Goal: Download file/media

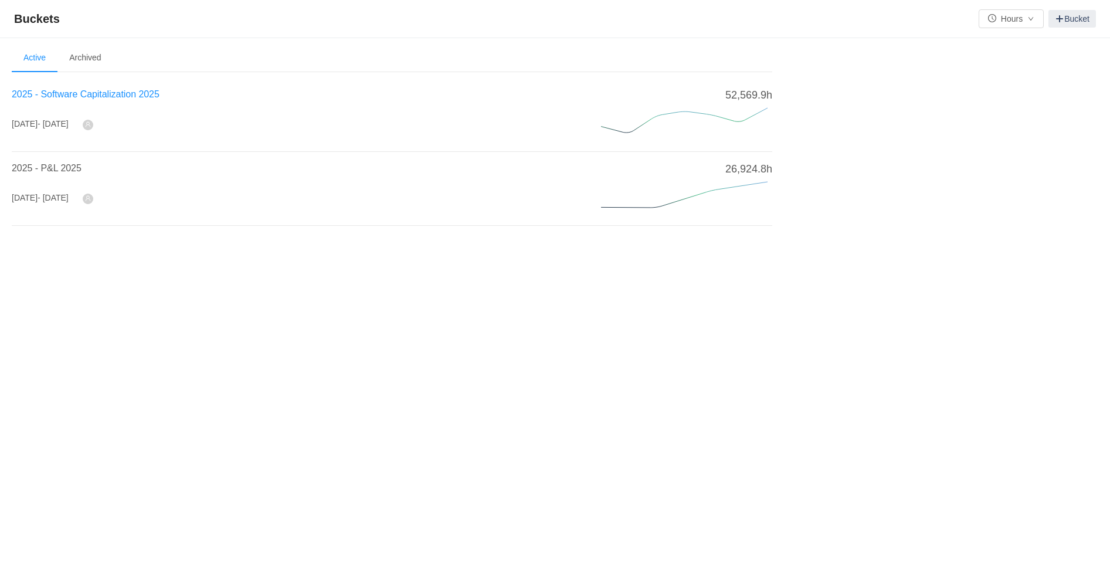
click at [99, 90] on span "2025 - Software Capitalization 2025" at bounding box center [86, 94] width 148 height 10
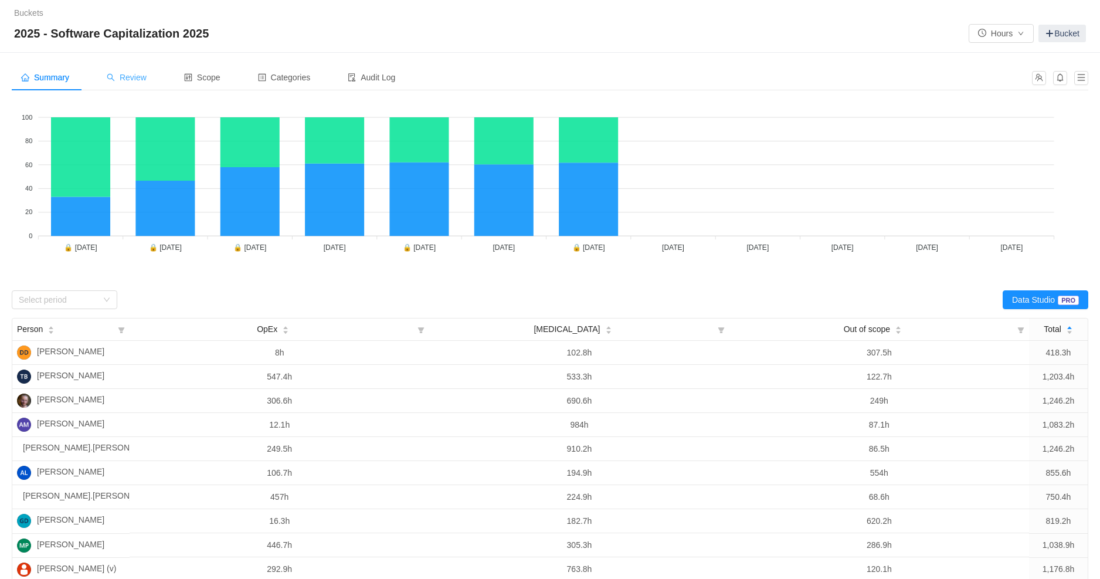
click at [134, 77] on span "Review" at bounding box center [127, 77] width 40 height 9
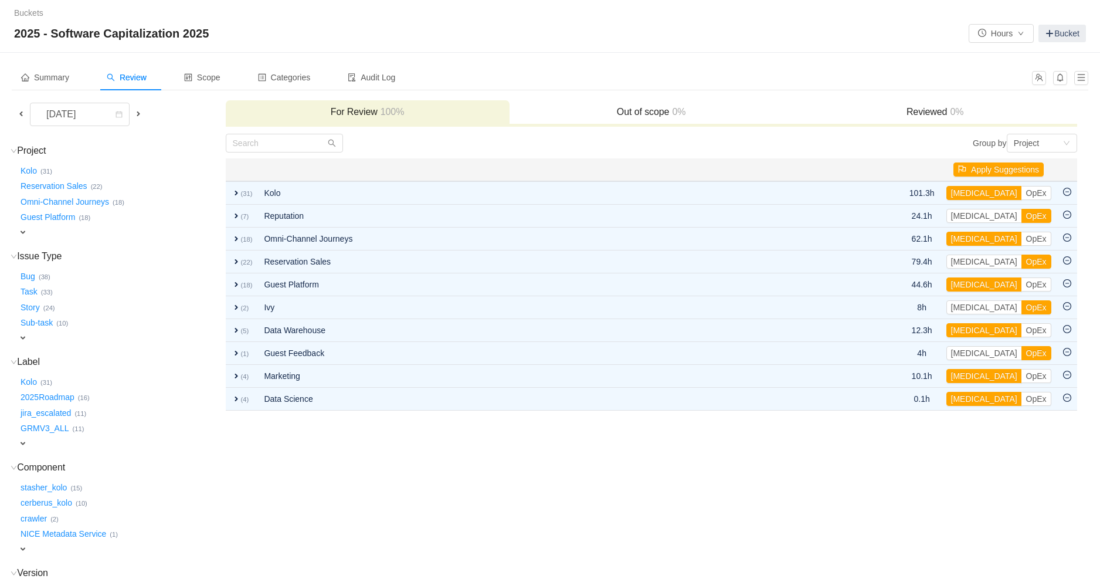
click at [21, 114] on span at bounding box center [20, 113] width 9 height 9
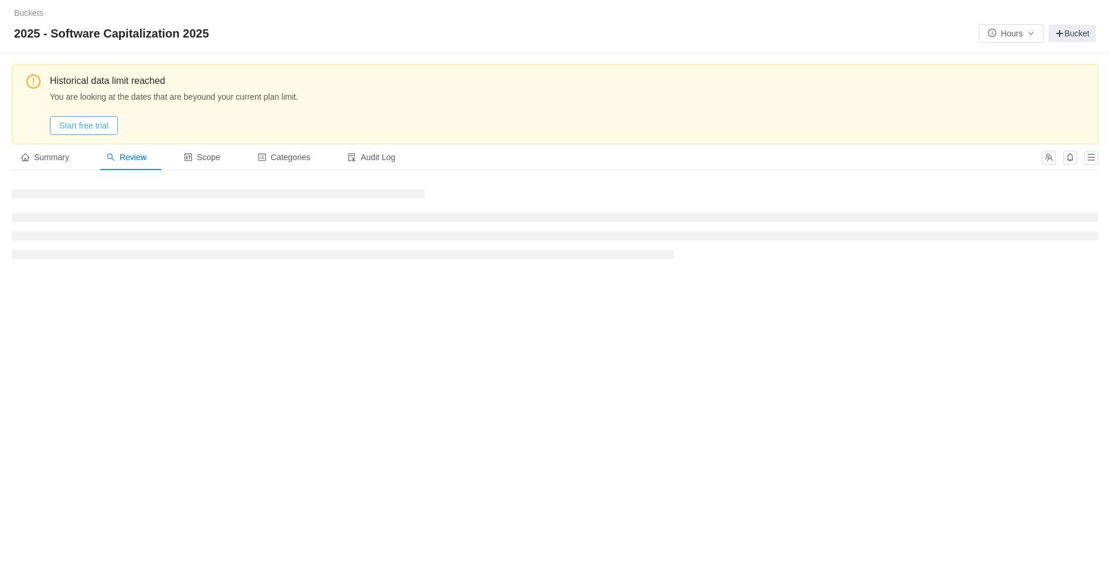
click at [89, 127] on button "Start free trial" at bounding box center [84, 125] width 68 height 19
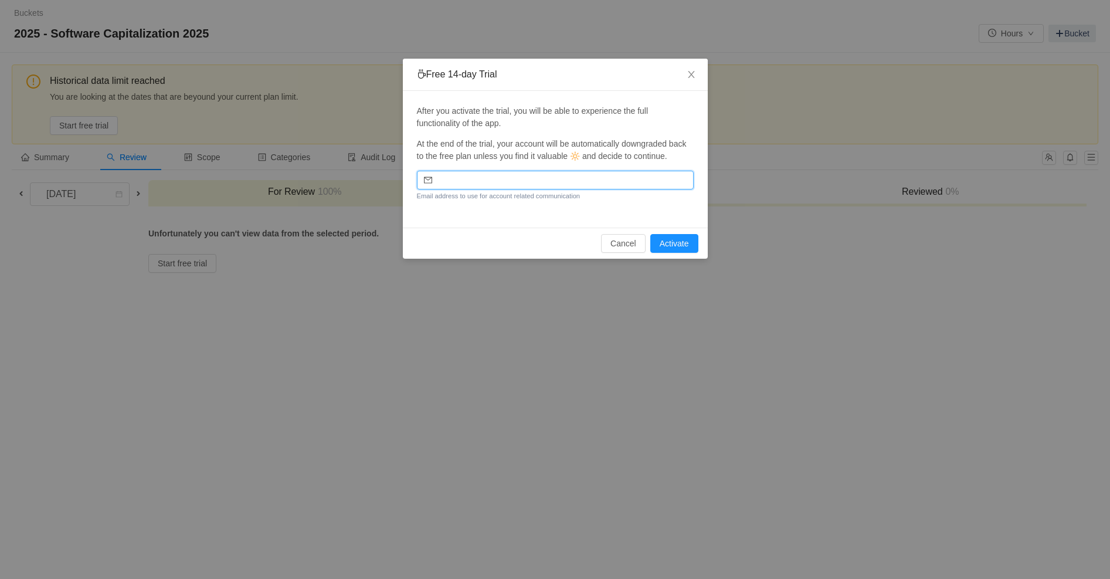
click at [505, 189] on input "email" at bounding box center [555, 180] width 277 height 19
type input "[EMAIL_ADDRESS][PERSON_NAME][DOMAIN_NAME]"
click at [685, 253] on button "Activate" at bounding box center [674, 243] width 48 height 19
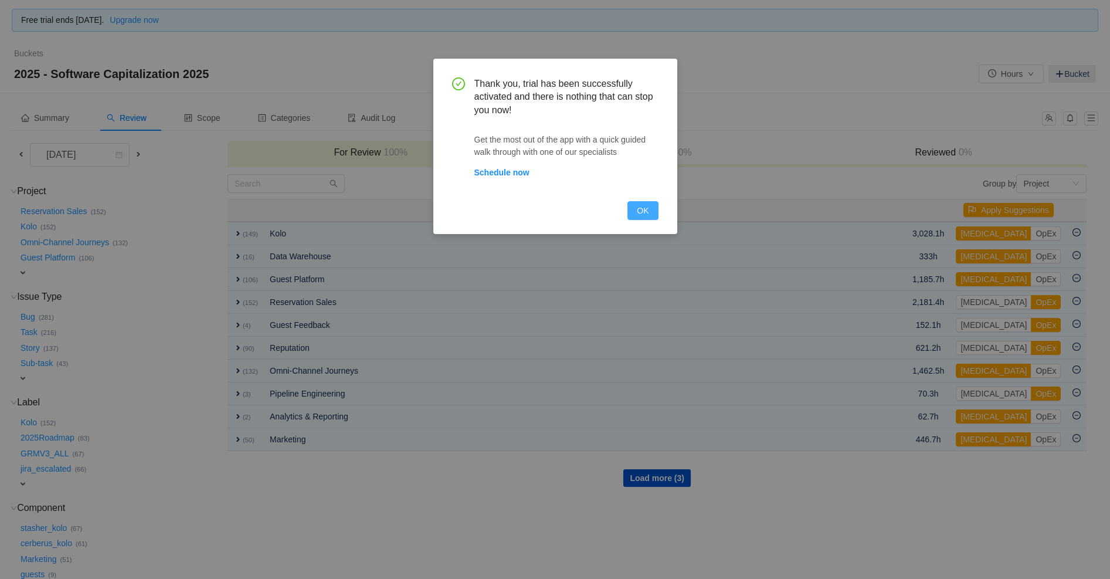
click at [639, 205] on button "OK" at bounding box center [642, 210] width 30 height 19
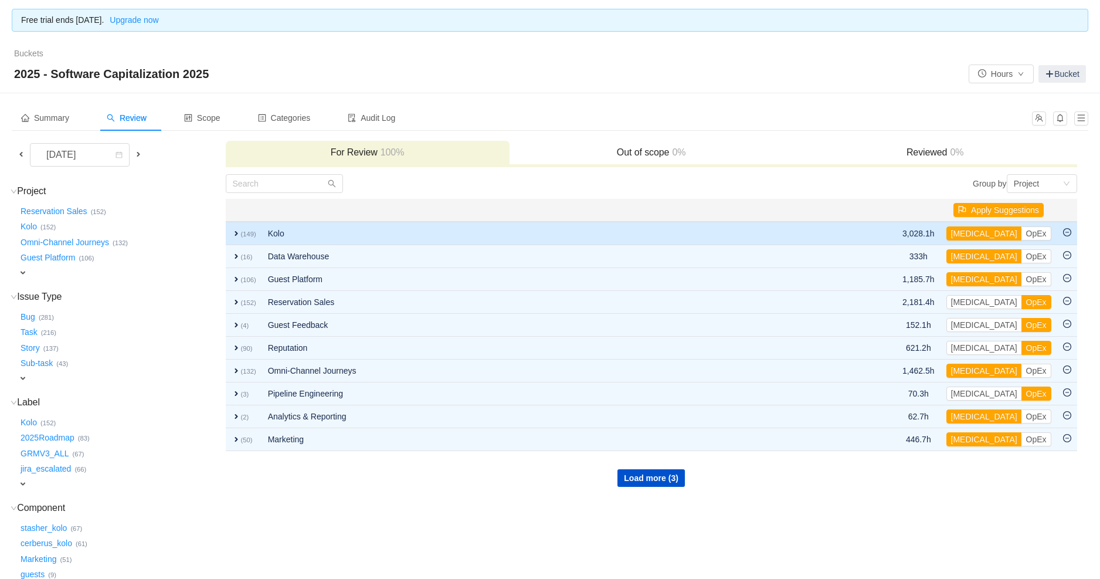
click at [234, 234] on span "expand" at bounding box center [236, 233] width 9 height 9
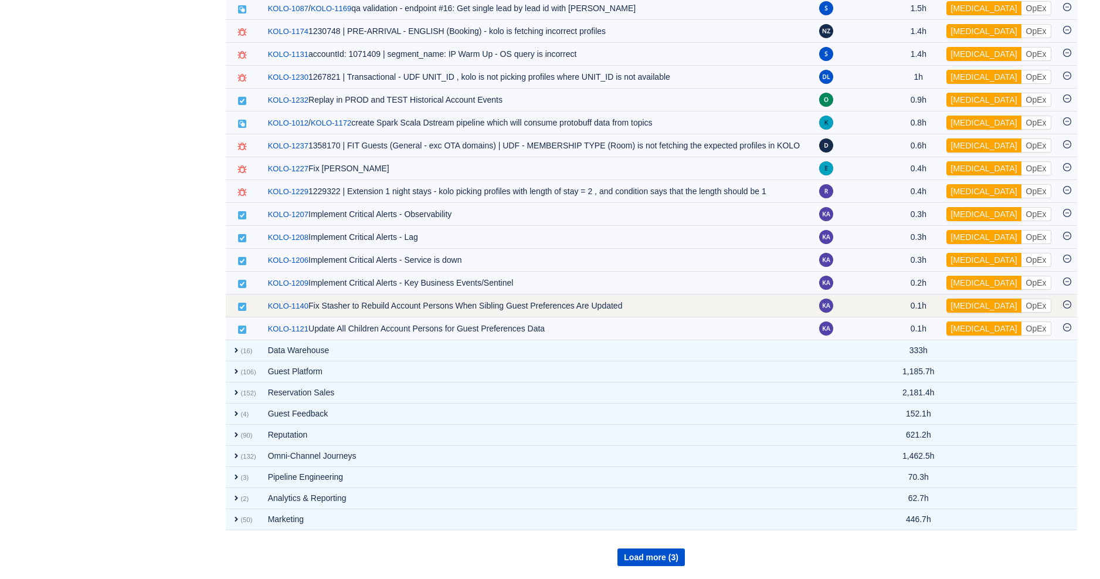
scroll to position [3509, 0]
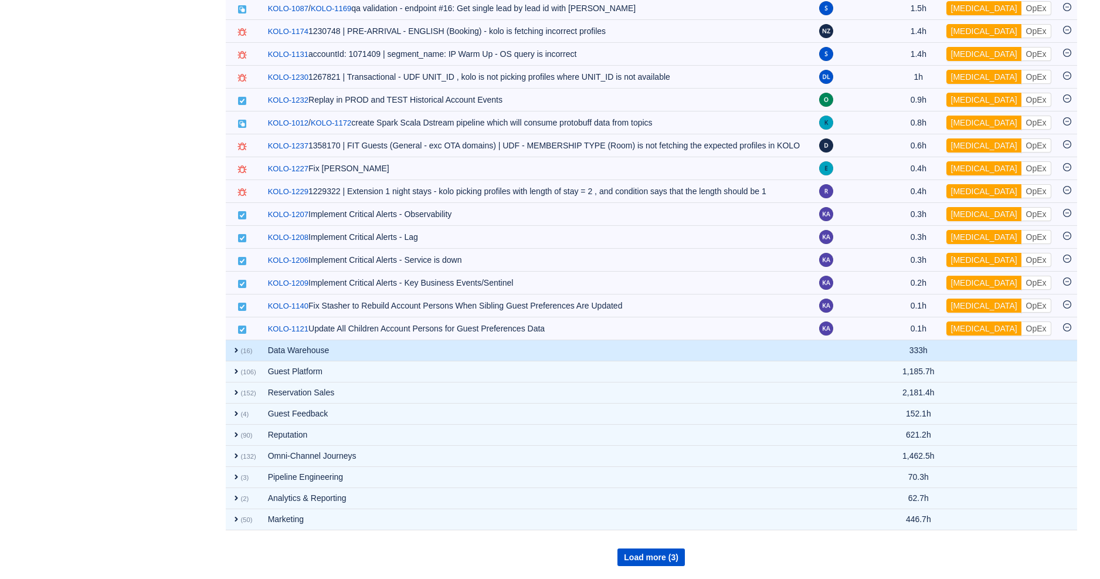
click at [234, 345] on span "expand" at bounding box center [236, 349] width 9 height 9
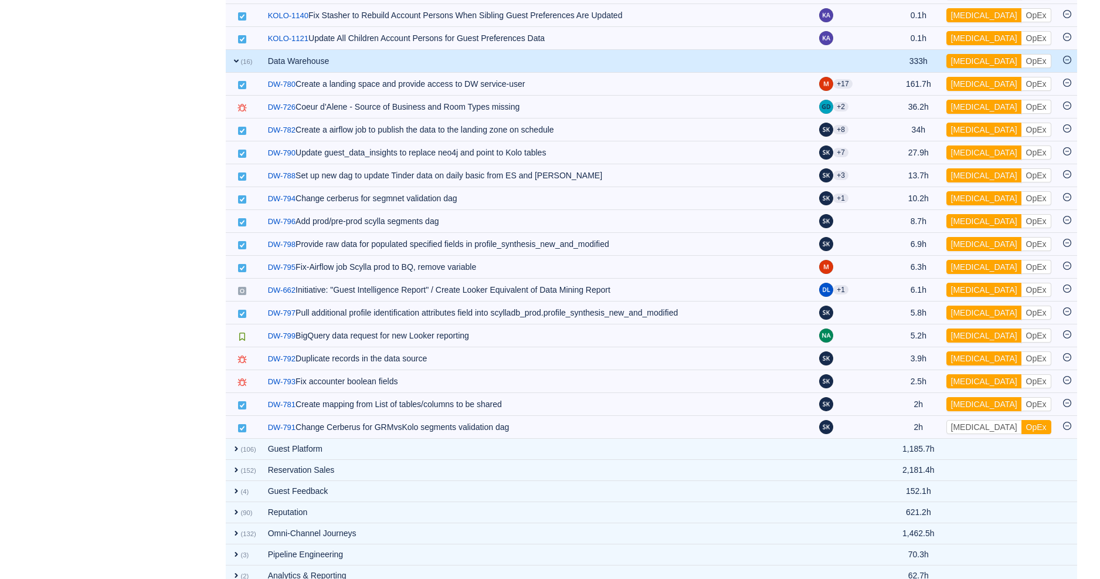
scroll to position [3761, 0]
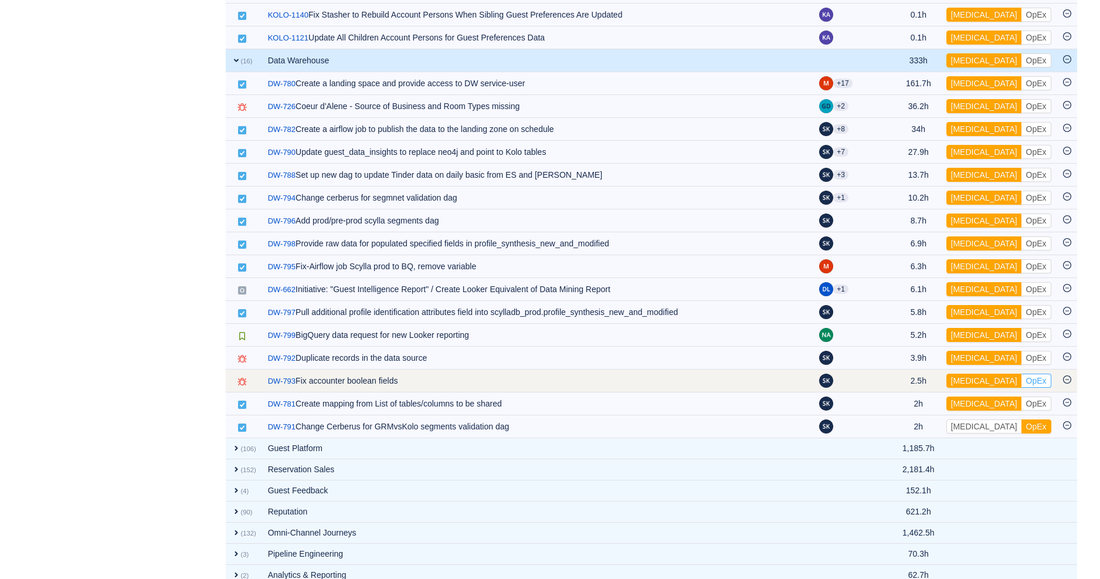
click at [1021, 388] on button "OpEx" at bounding box center [1036, 380] width 30 height 14
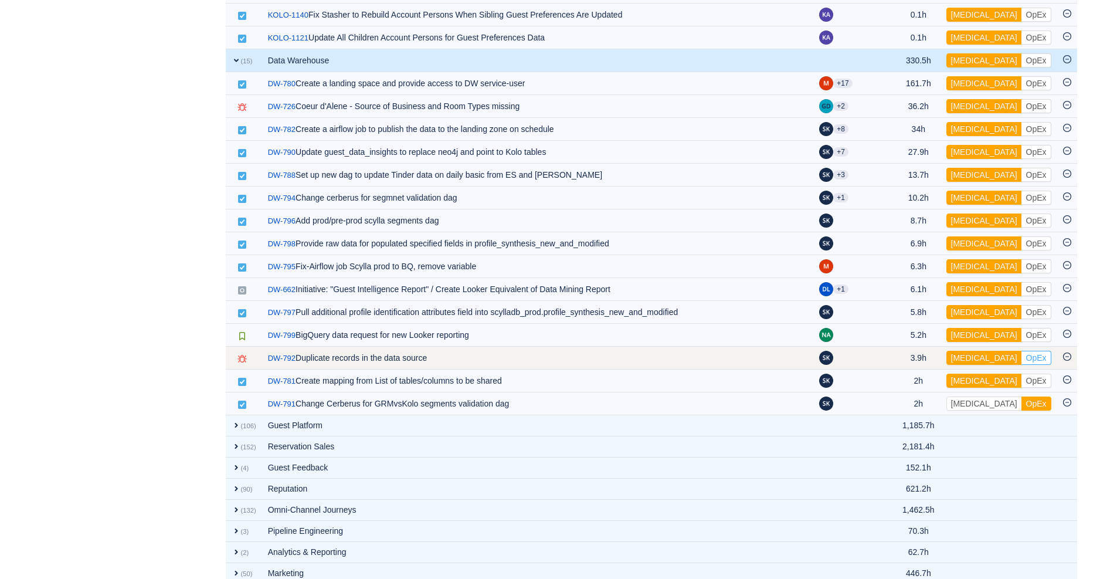
click at [1021, 365] on button "OpEx" at bounding box center [1036, 358] width 30 height 14
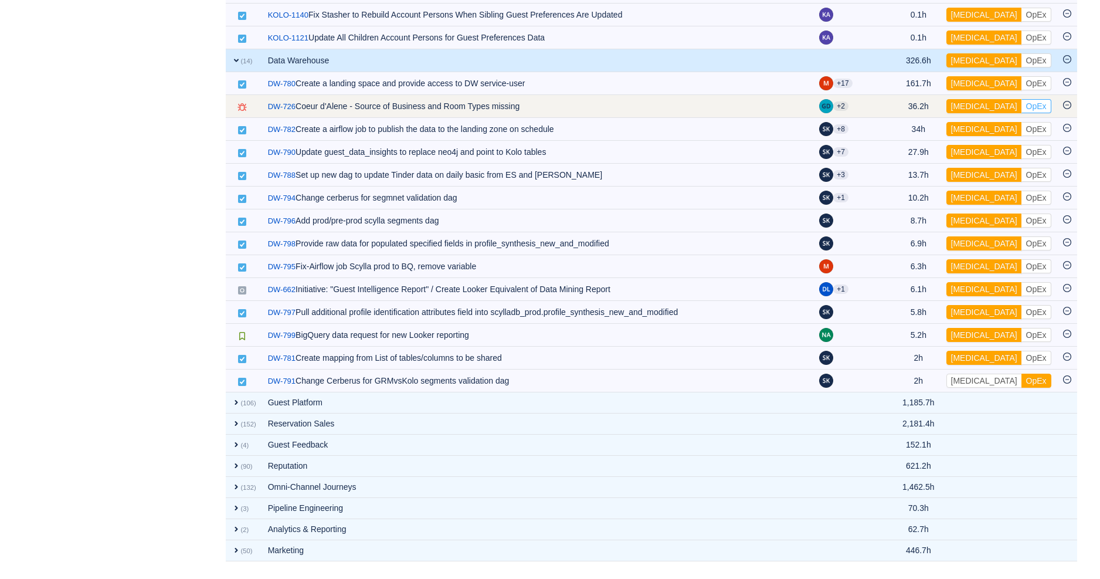
click at [1021, 113] on button "OpEx" at bounding box center [1036, 106] width 30 height 14
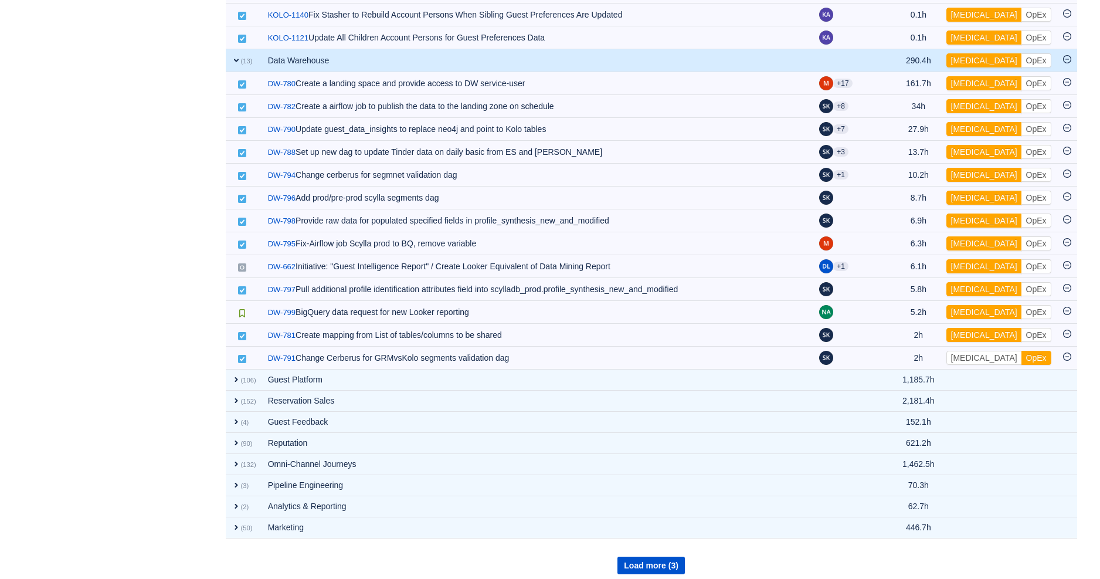
drag, startPoint x: 238, startPoint y: 418, endPoint x: 209, endPoint y: 409, distance: 30.0
click at [238, 384] on span "expand" at bounding box center [236, 379] width 9 height 9
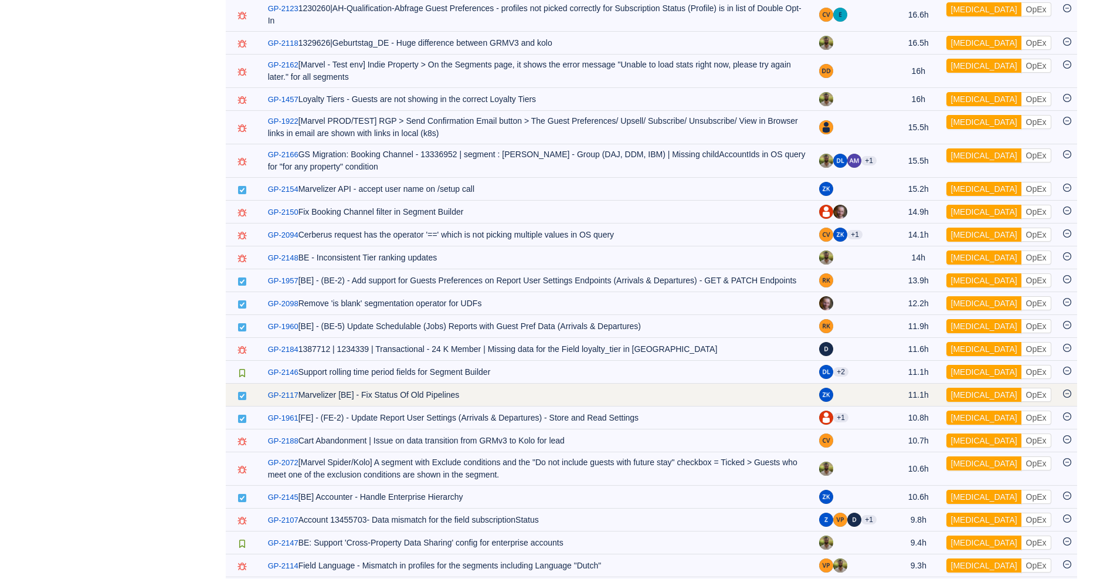
scroll to position [4657, 0]
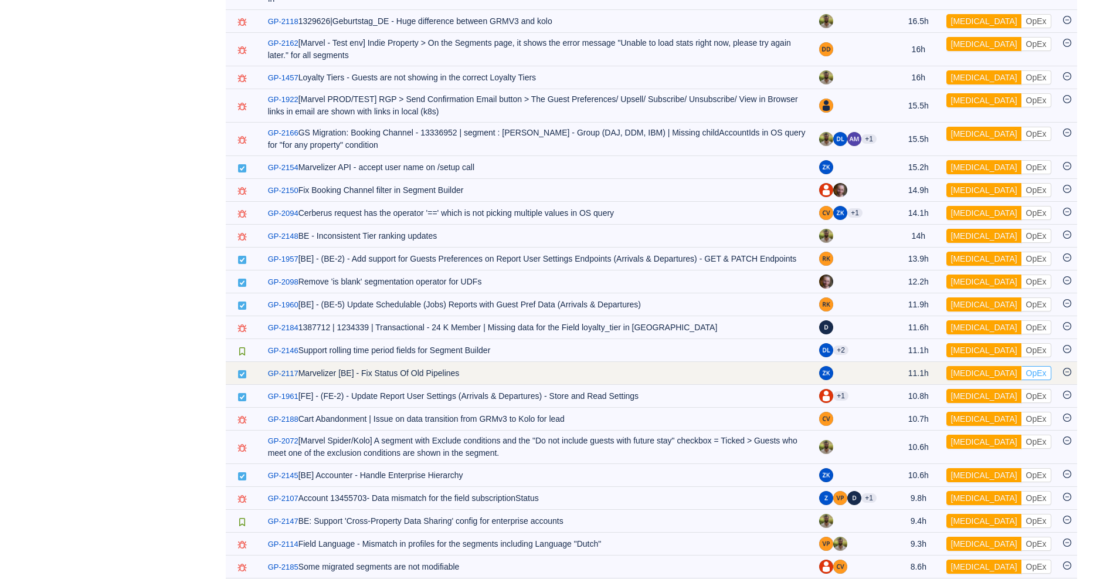
click at [1021, 380] on button "OpEx" at bounding box center [1036, 373] width 30 height 14
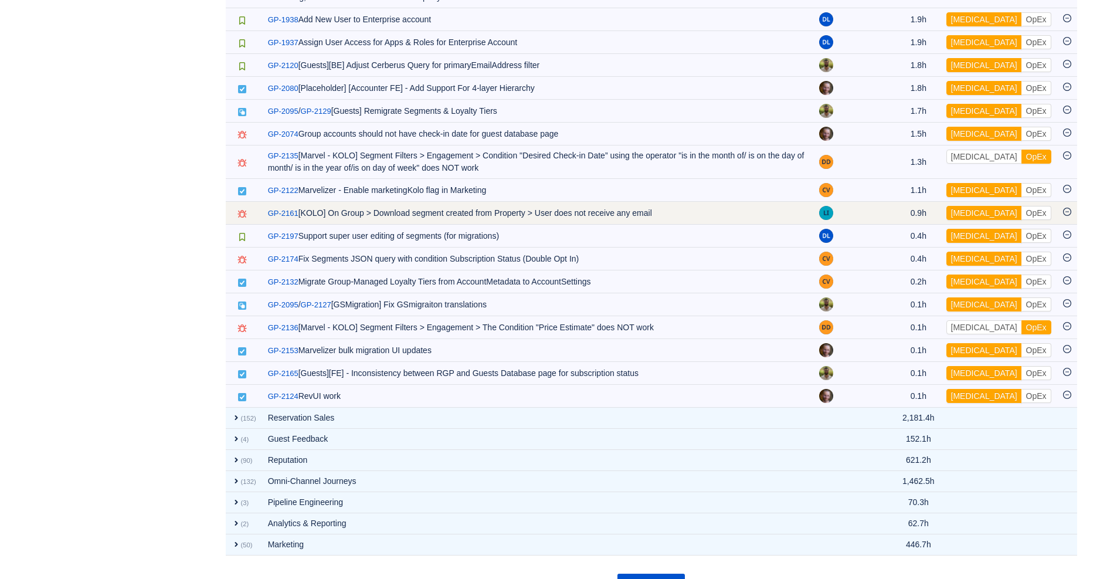
scroll to position [6418, 0]
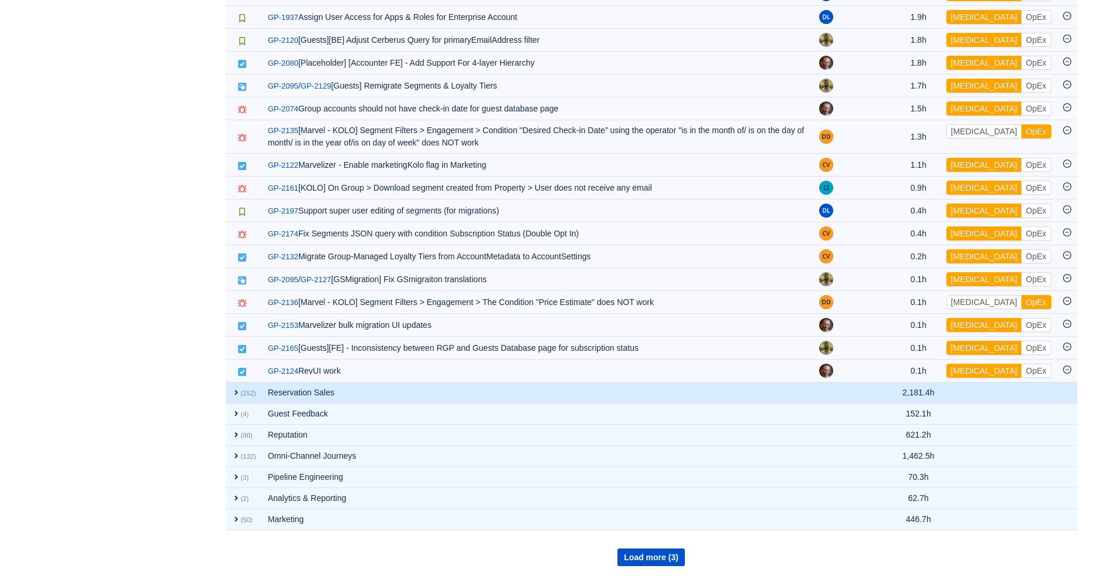
drag, startPoint x: 237, startPoint y: 393, endPoint x: 239, endPoint y: 399, distance: 6.9
click at [237, 393] on span "expand" at bounding box center [236, 392] width 9 height 9
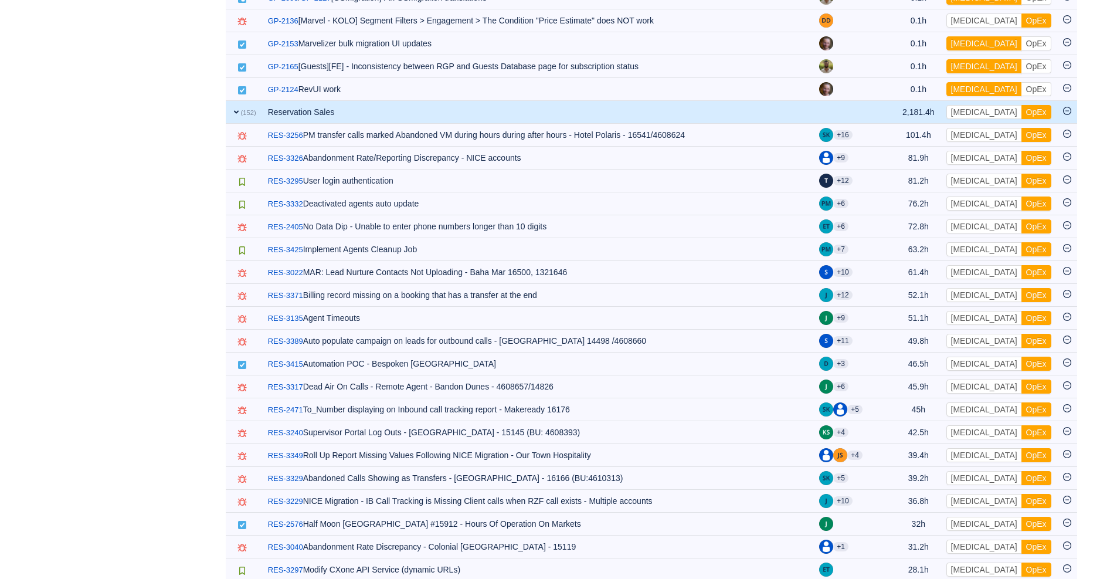
scroll to position [6648, 0]
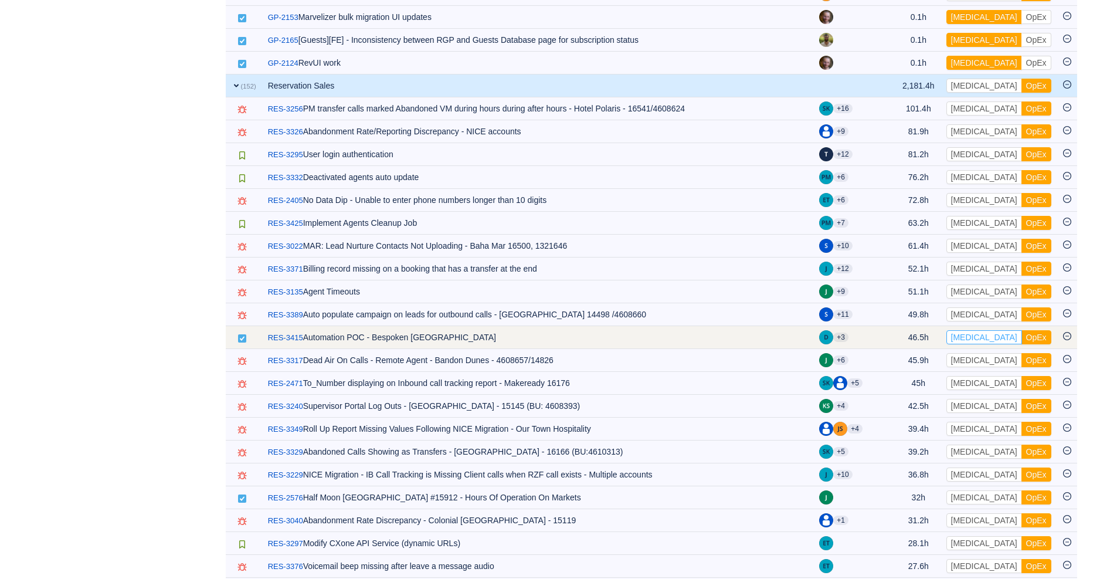
click at [972, 344] on button "[MEDICAL_DATA]" at bounding box center [984, 337] width 76 height 14
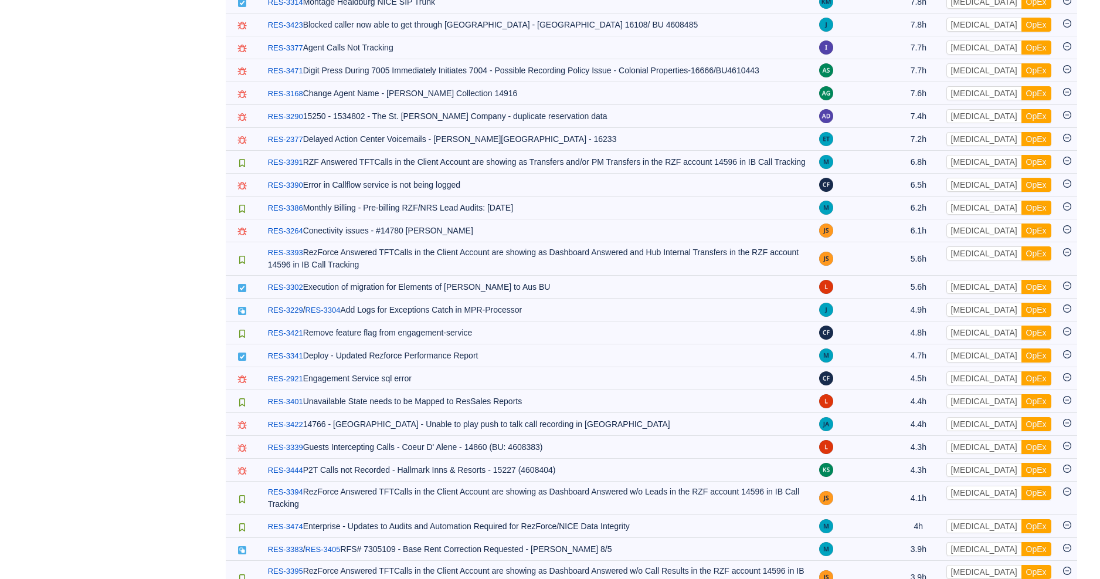
scroll to position [8493, 0]
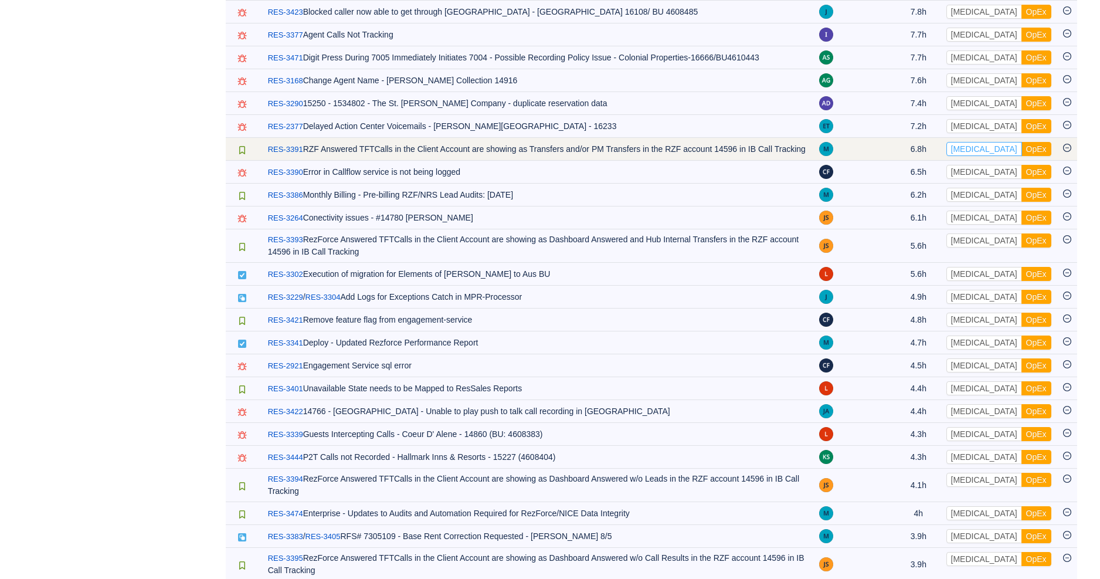
click at [968, 156] on button "[MEDICAL_DATA]" at bounding box center [984, 149] width 76 height 14
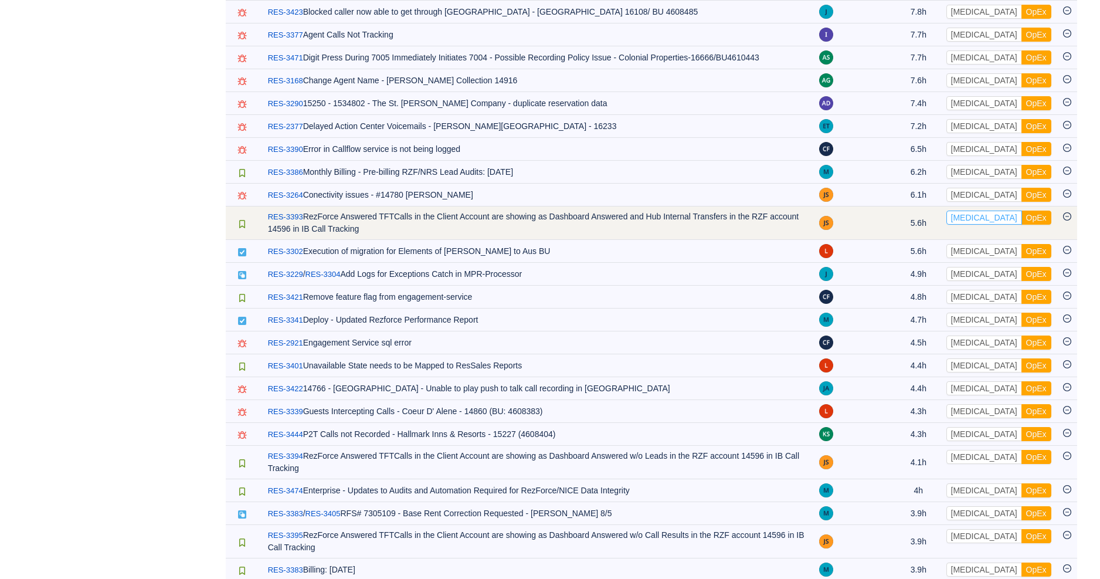
click at [977, 225] on button "[MEDICAL_DATA]" at bounding box center [984, 217] width 76 height 14
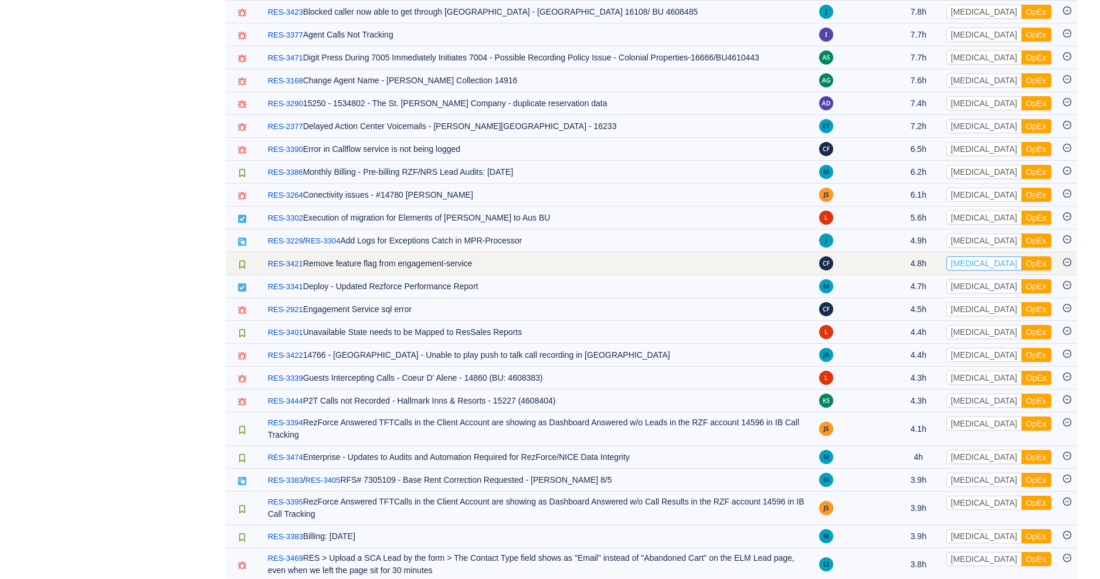
click at [963, 270] on button "[MEDICAL_DATA]" at bounding box center [984, 263] width 76 height 14
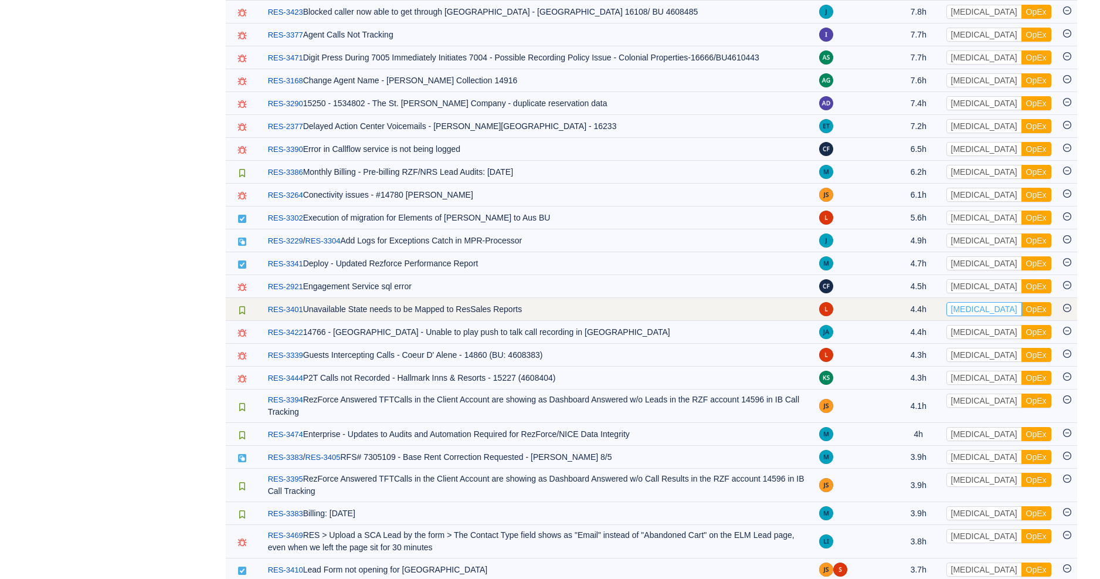
drag, startPoint x: 976, startPoint y: 390, endPoint x: 971, endPoint y: 395, distance: 7.1
click at [976, 316] on button "[MEDICAL_DATA]" at bounding box center [984, 309] width 76 height 14
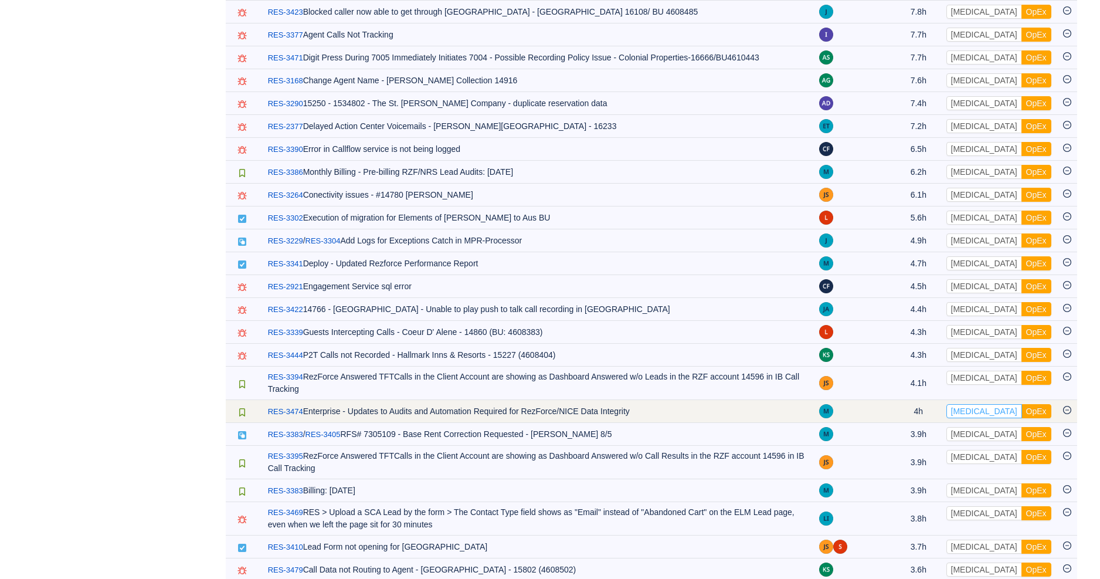
click at [977, 418] on button "[MEDICAL_DATA]" at bounding box center [984, 411] width 76 height 14
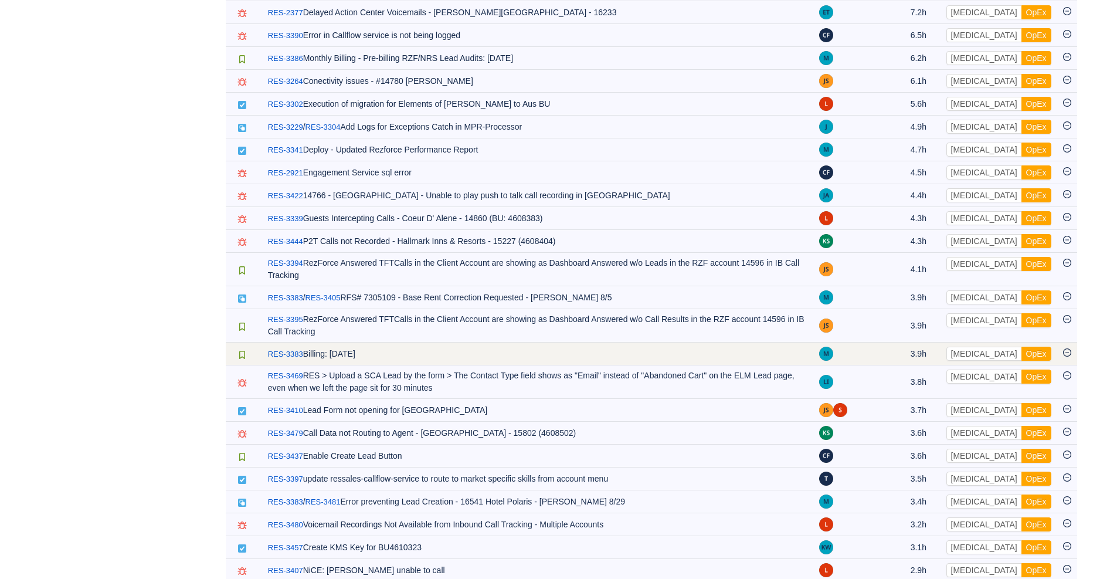
scroll to position [8674, 0]
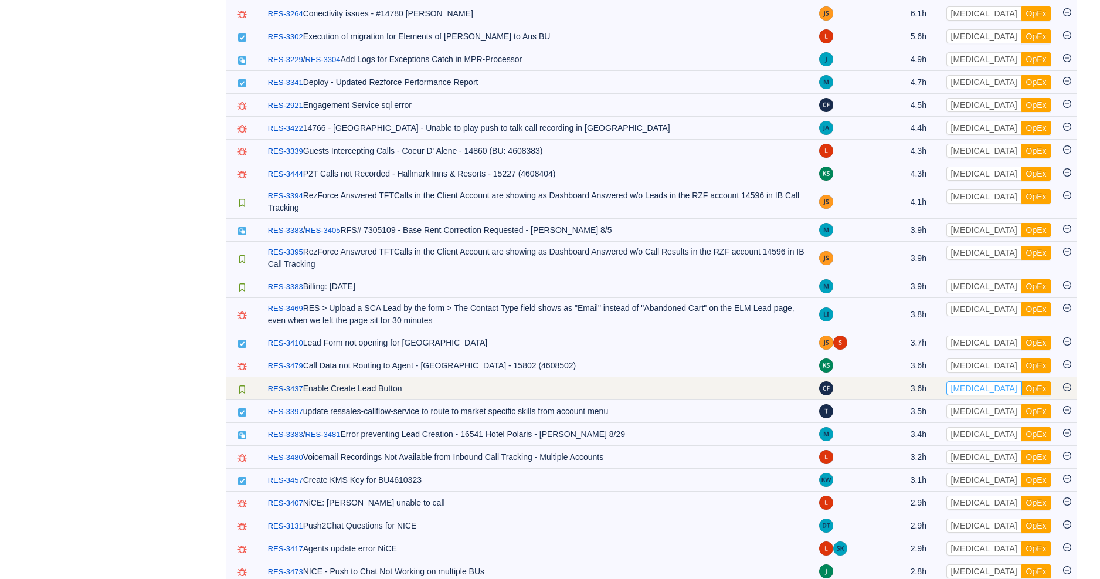
click at [980, 395] on button "[MEDICAL_DATA]" at bounding box center [984, 388] width 76 height 14
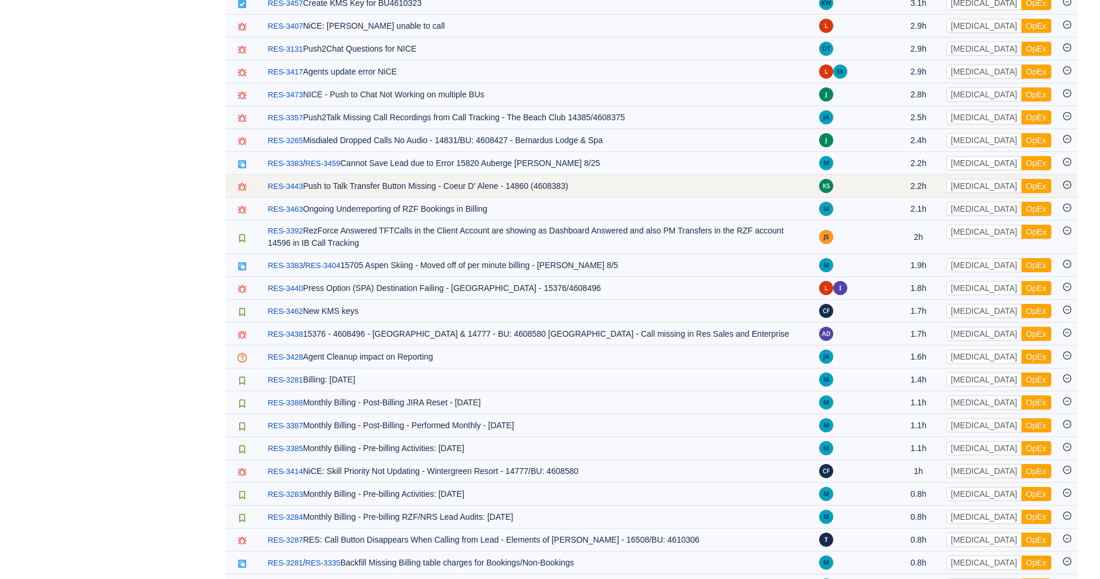
scroll to position [9137, 0]
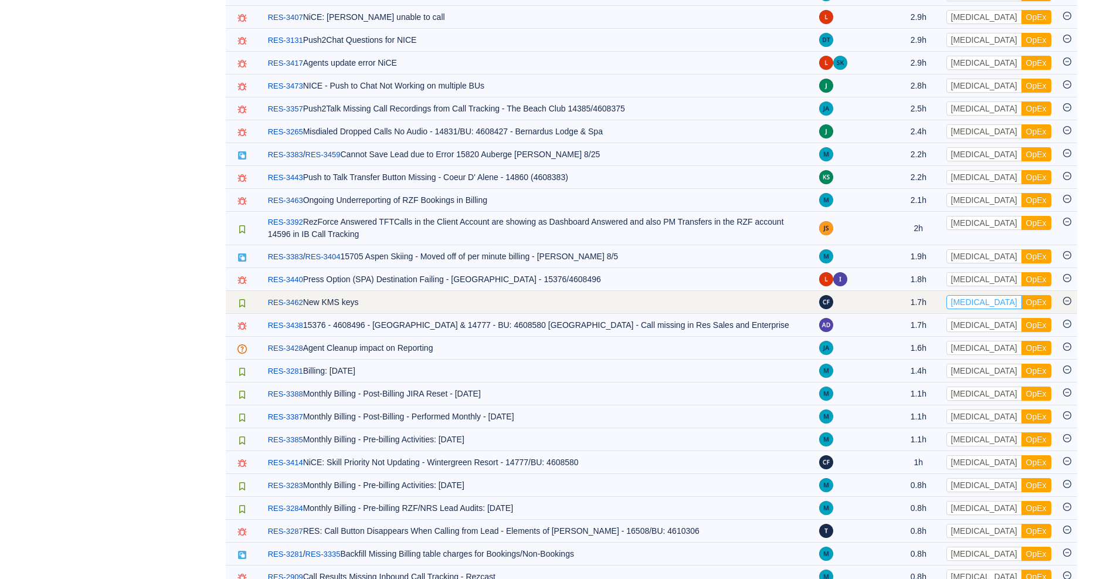
click at [981, 309] on button "[MEDICAL_DATA]" at bounding box center [984, 302] width 76 height 14
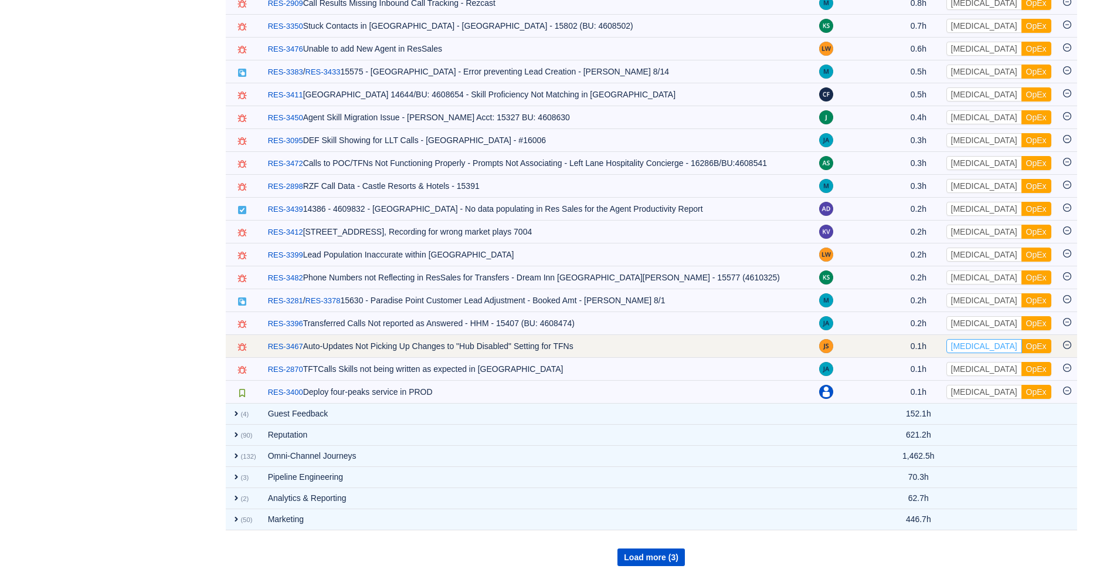
scroll to position [9773, 0]
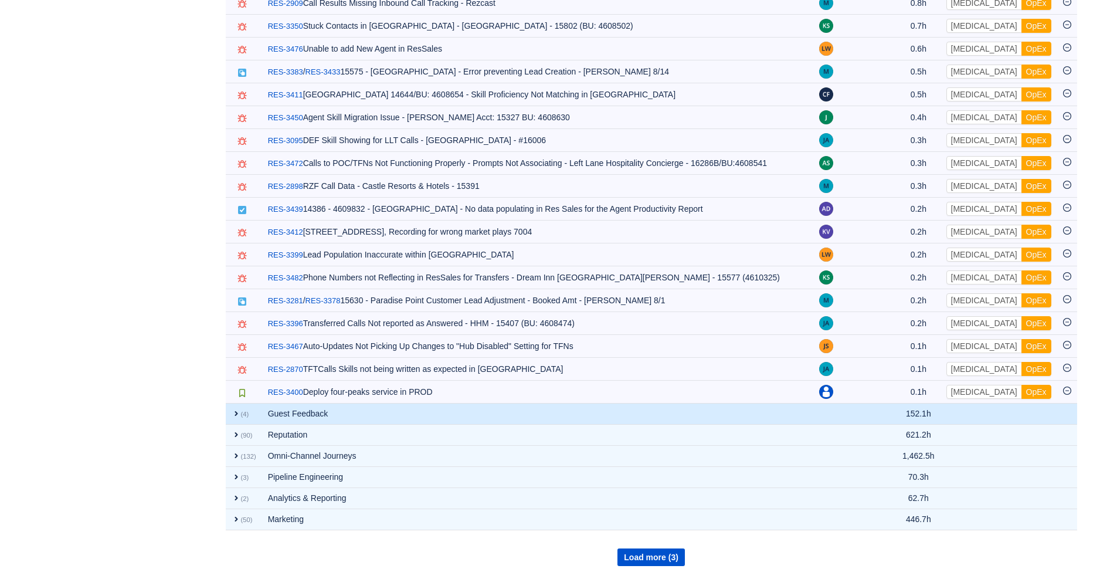
click at [233, 411] on span "expand" at bounding box center [236, 413] width 9 height 9
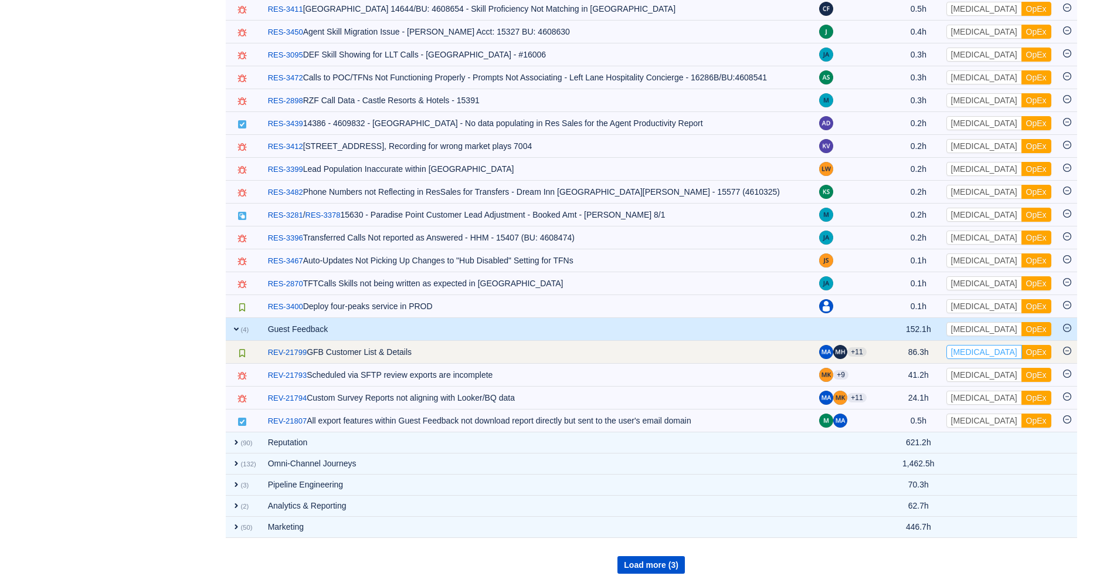
click at [973, 359] on button "[MEDICAL_DATA]" at bounding box center [984, 352] width 76 height 14
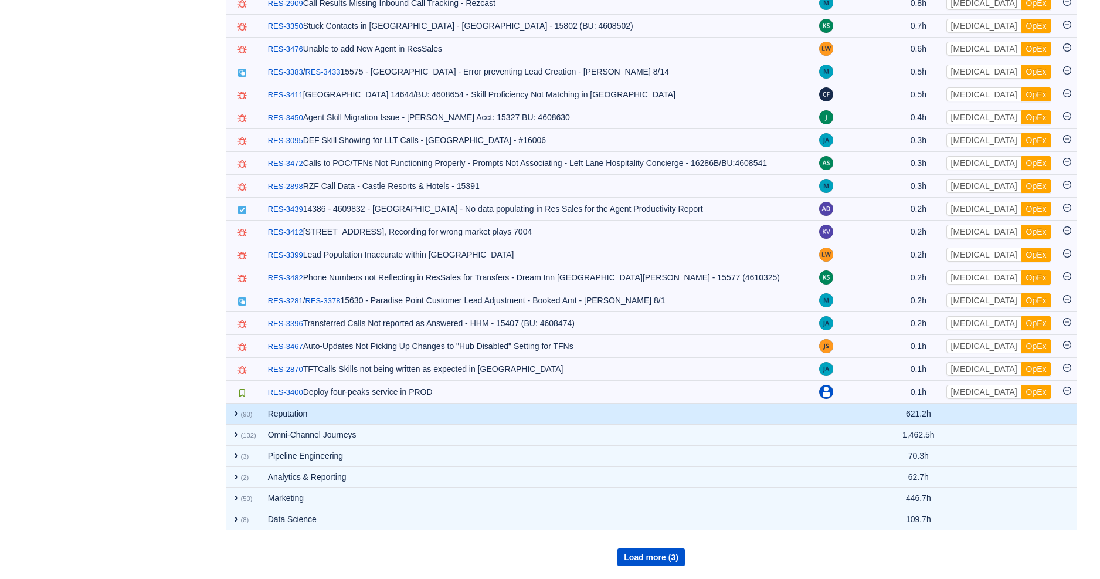
drag, startPoint x: 233, startPoint y: 412, endPoint x: 241, endPoint y: 414, distance: 8.7
click at [233, 412] on span "expand" at bounding box center [236, 413] width 9 height 9
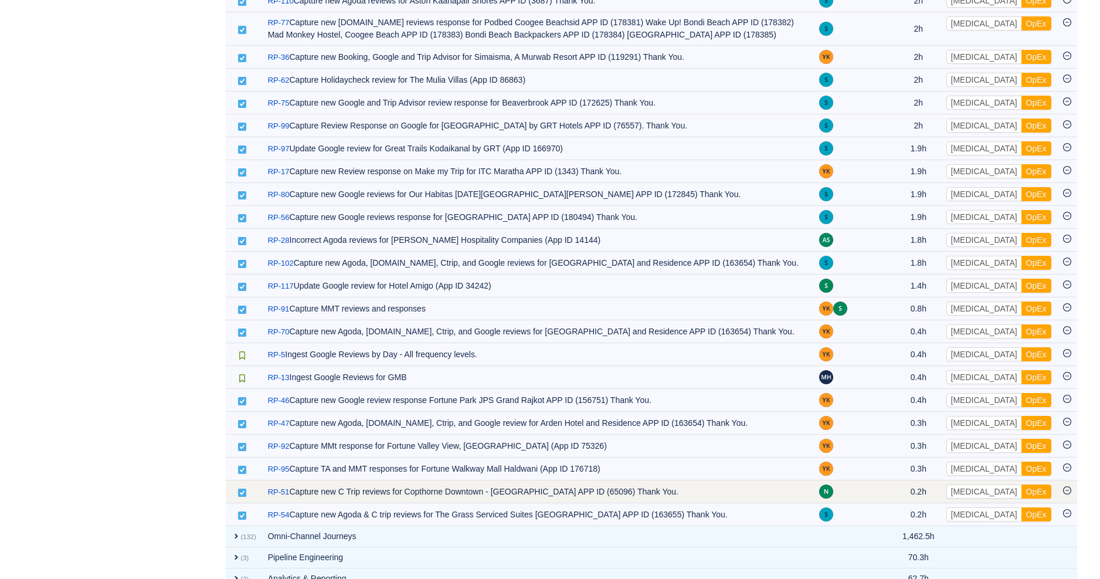
scroll to position [11880, 0]
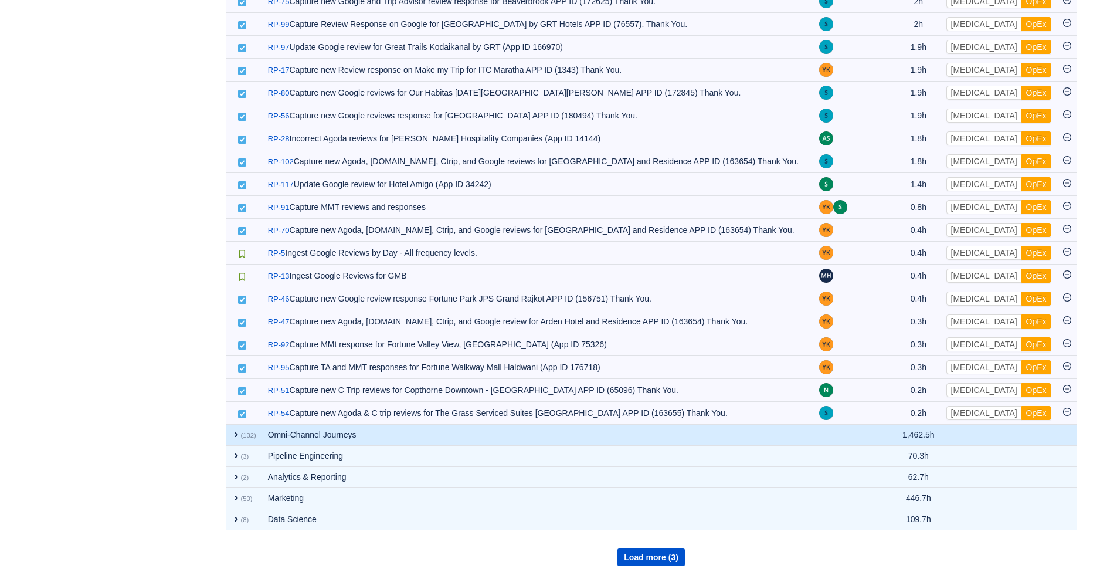
click at [239, 430] on span "expand" at bounding box center [236, 434] width 9 height 9
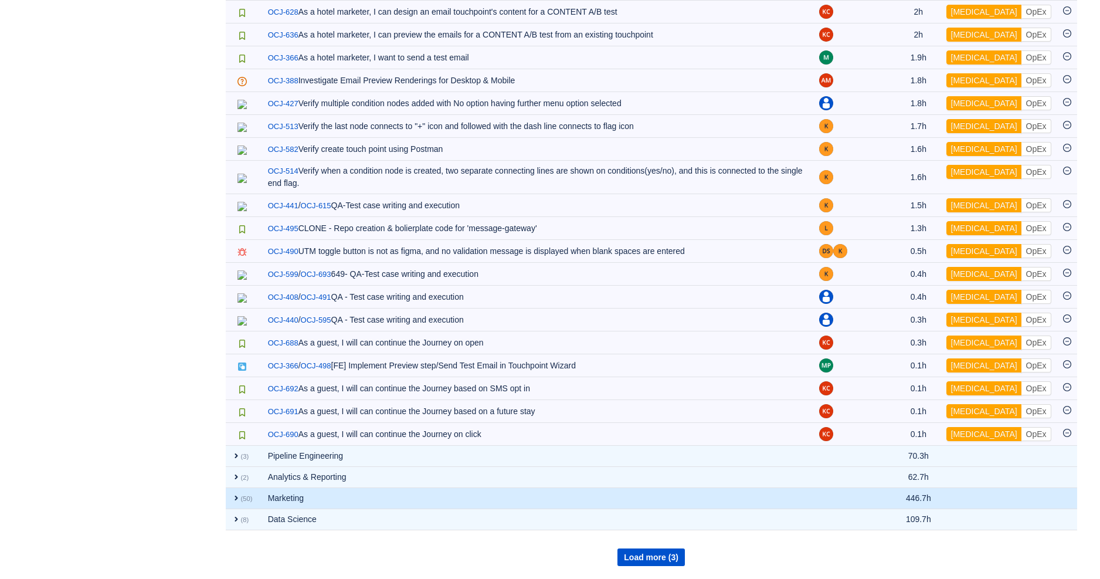
scroll to position [14950, 0]
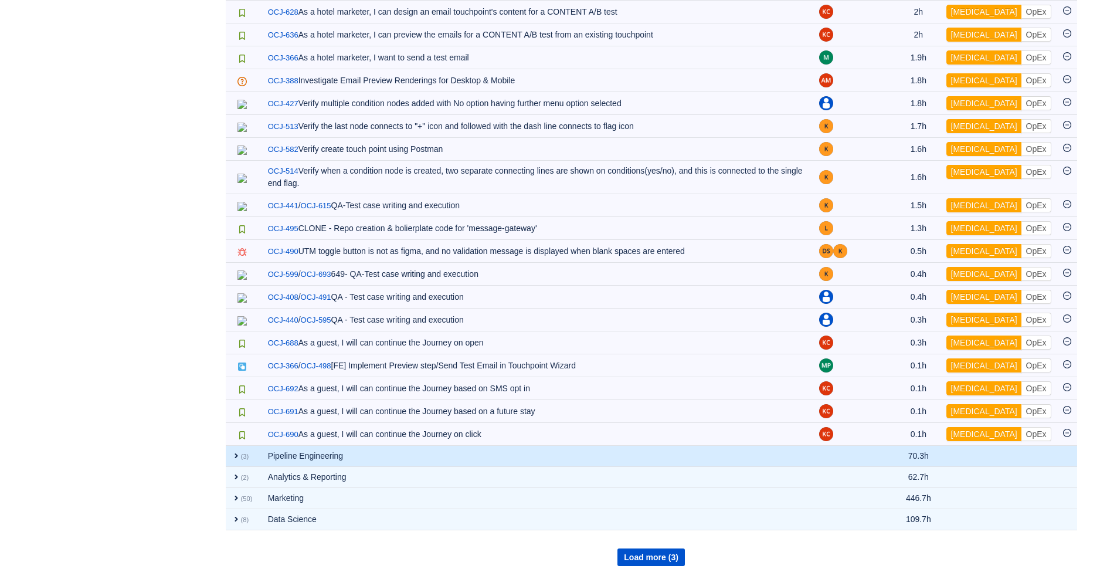
click at [238, 456] on span "expand" at bounding box center [236, 455] width 9 height 9
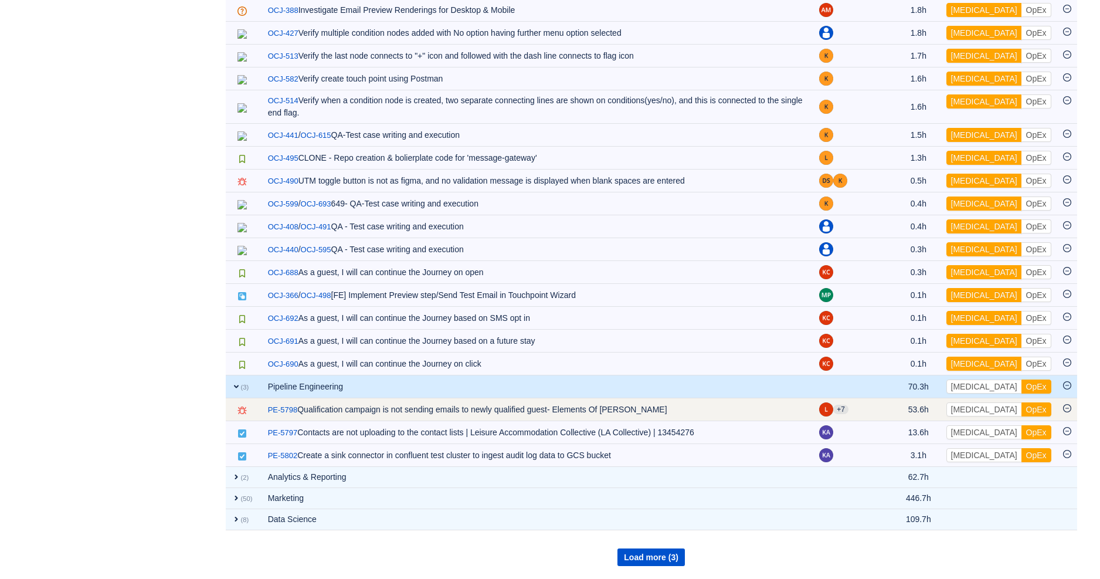
scroll to position [15001, 0]
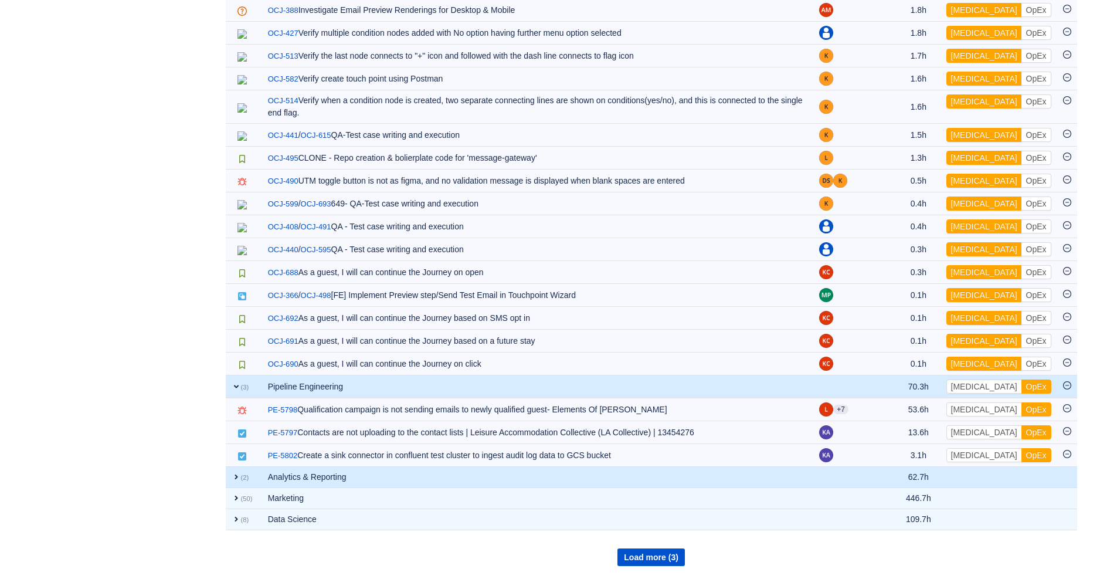
click at [232, 481] on span "expand" at bounding box center [236, 476] width 9 height 9
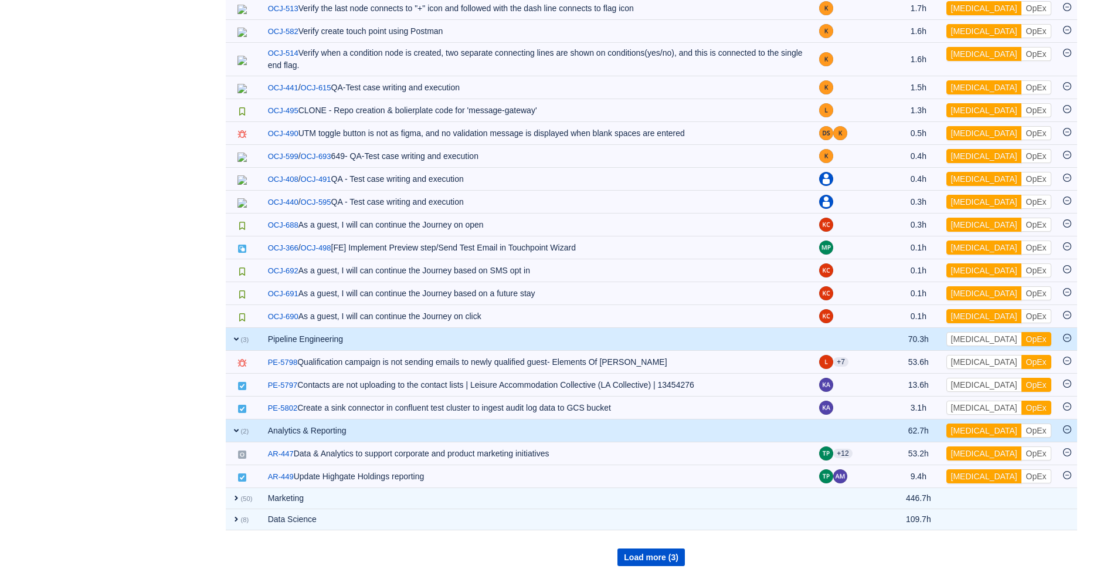
scroll to position [15068, 0]
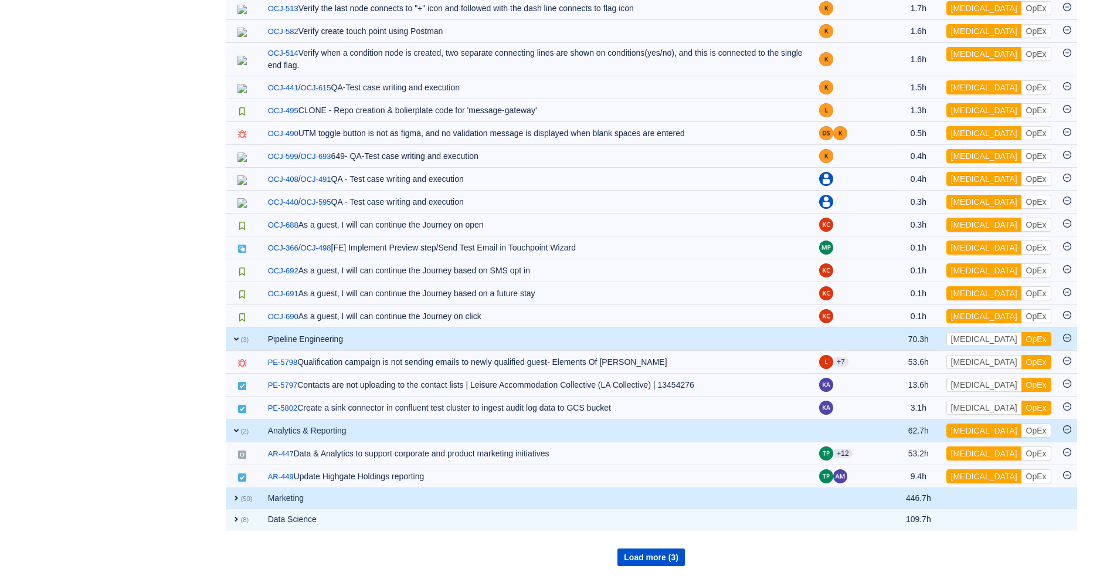
click at [229, 500] on td "expand (50)" at bounding box center [244, 498] width 36 height 21
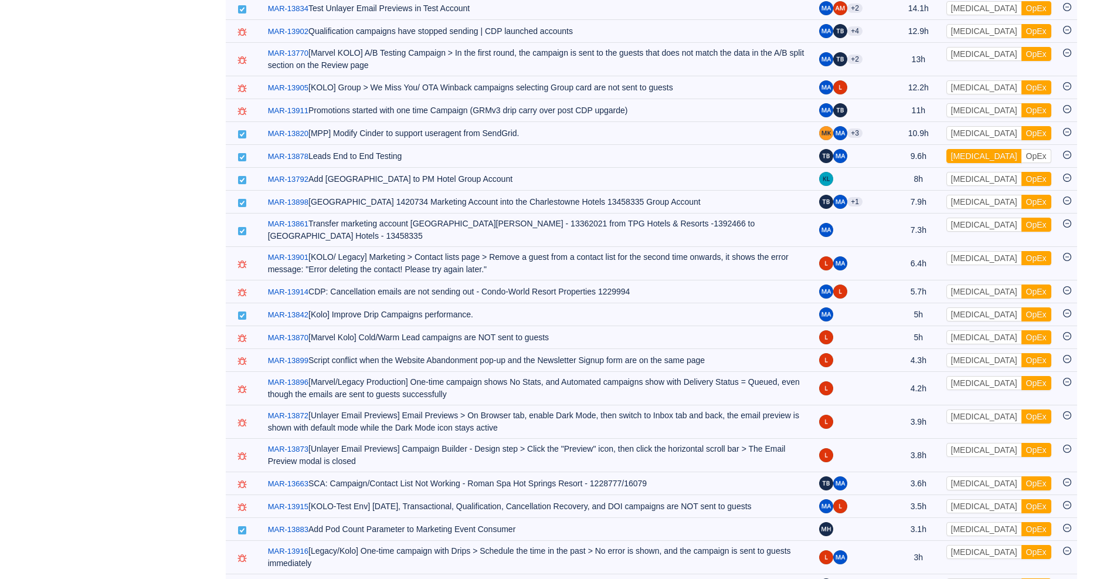
scroll to position [15917, 0]
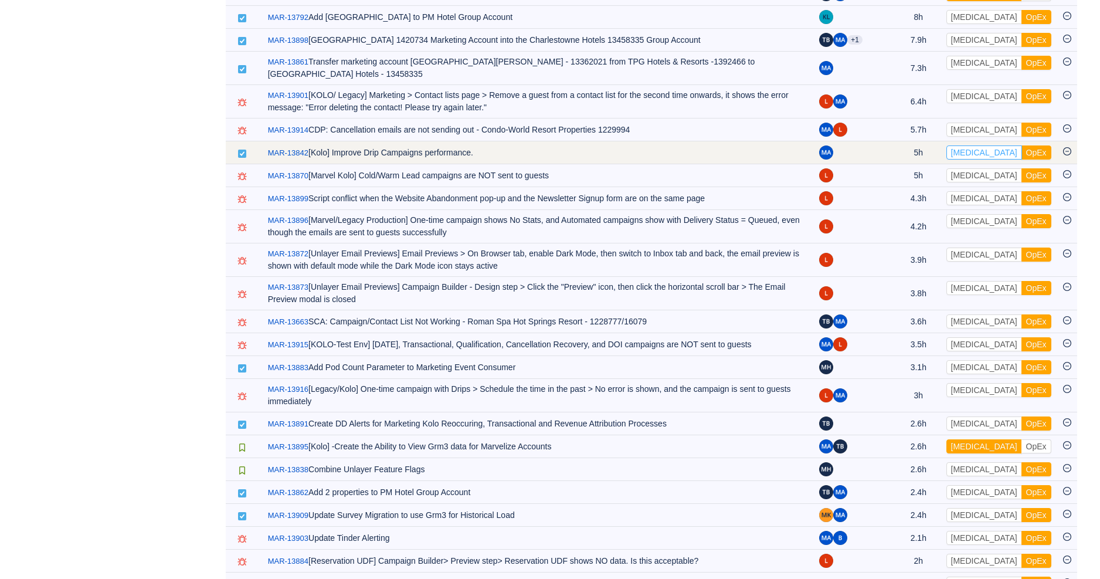
click at [964, 159] on button "[MEDICAL_DATA]" at bounding box center [984, 152] width 76 height 14
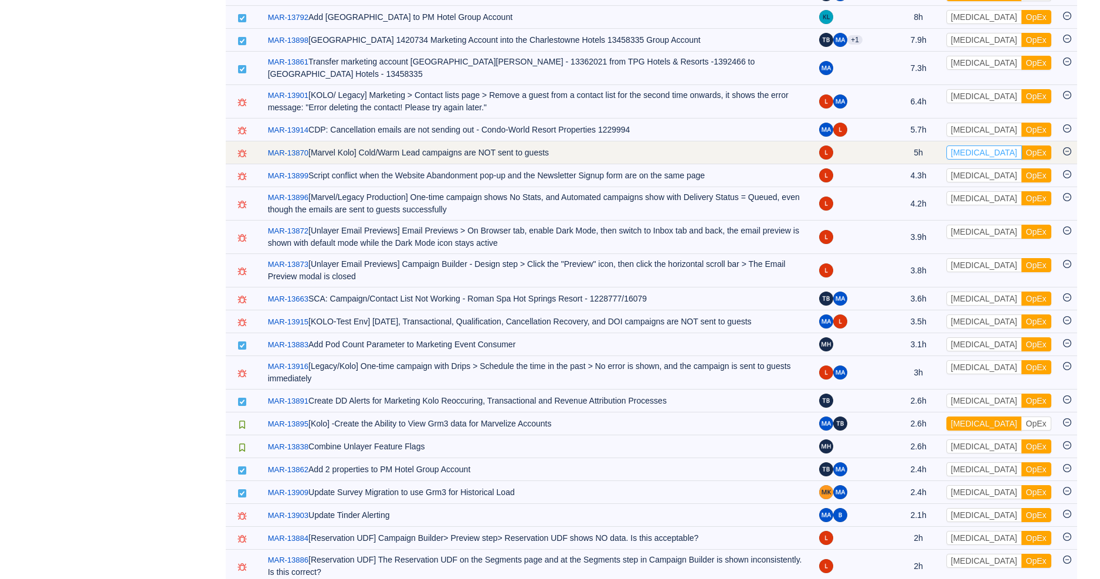
click at [969, 159] on button "[MEDICAL_DATA]" at bounding box center [984, 152] width 76 height 14
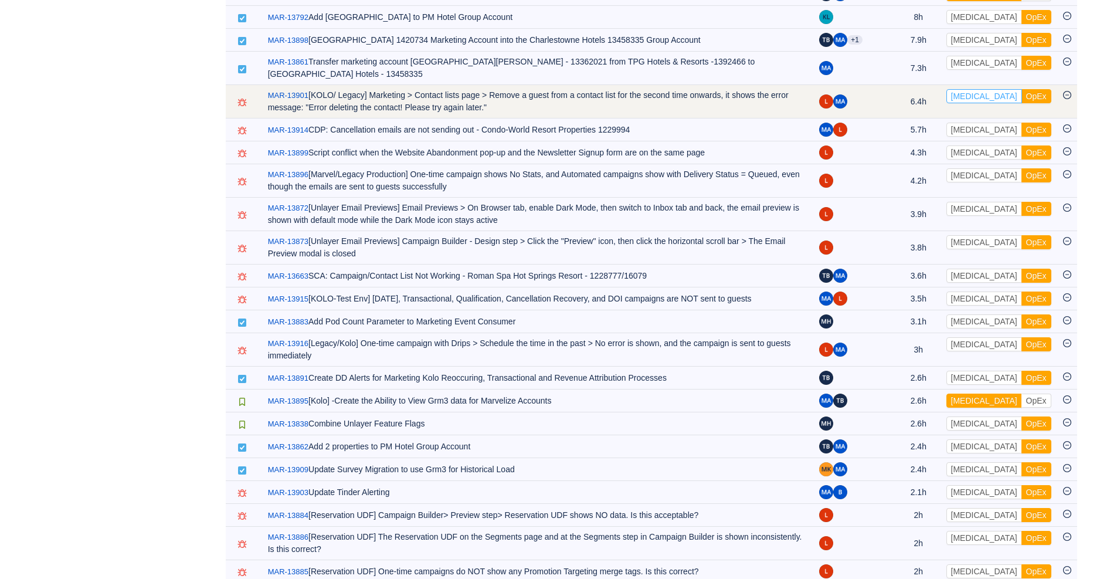
click at [968, 103] on button "[MEDICAL_DATA]" at bounding box center [984, 96] width 76 height 14
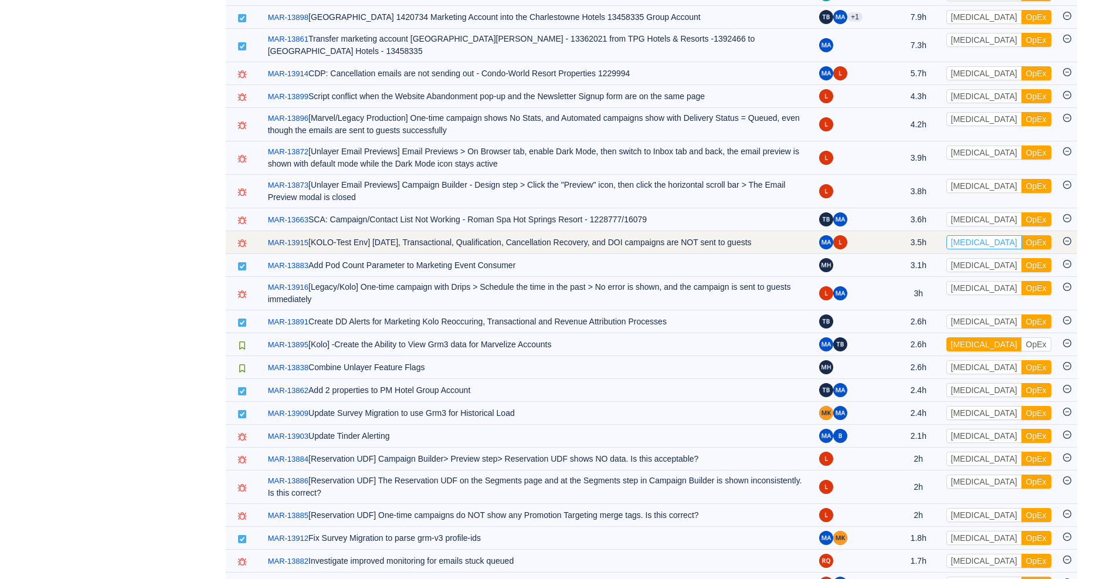
click at [971, 249] on button "[MEDICAL_DATA]" at bounding box center [984, 242] width 76 height 14
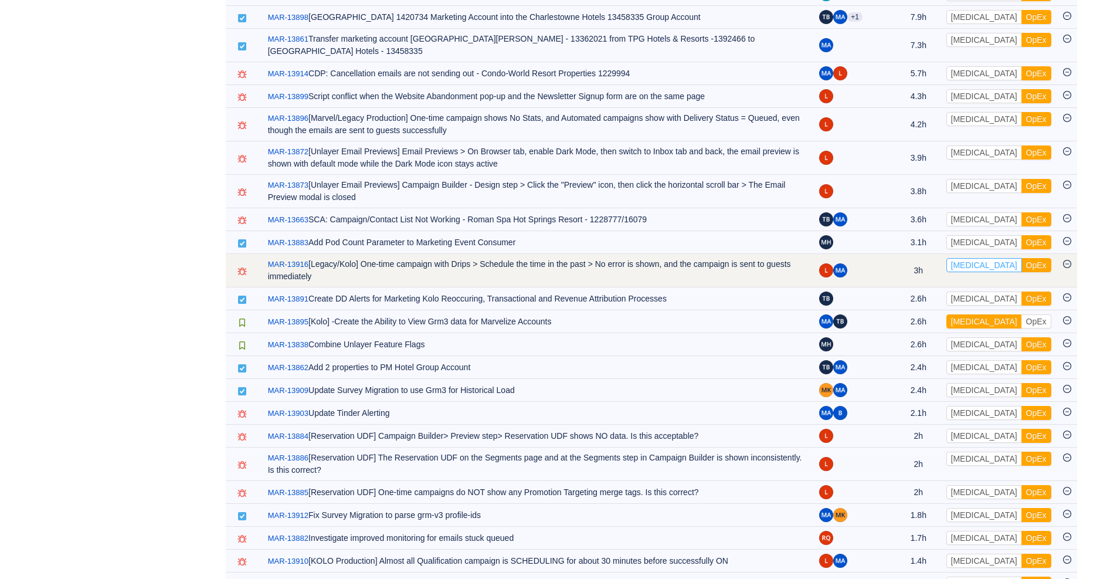
click at [967, 272] on button "[MEDICAL_DATA]" at bounding box center [984, 265] width 76 height 14
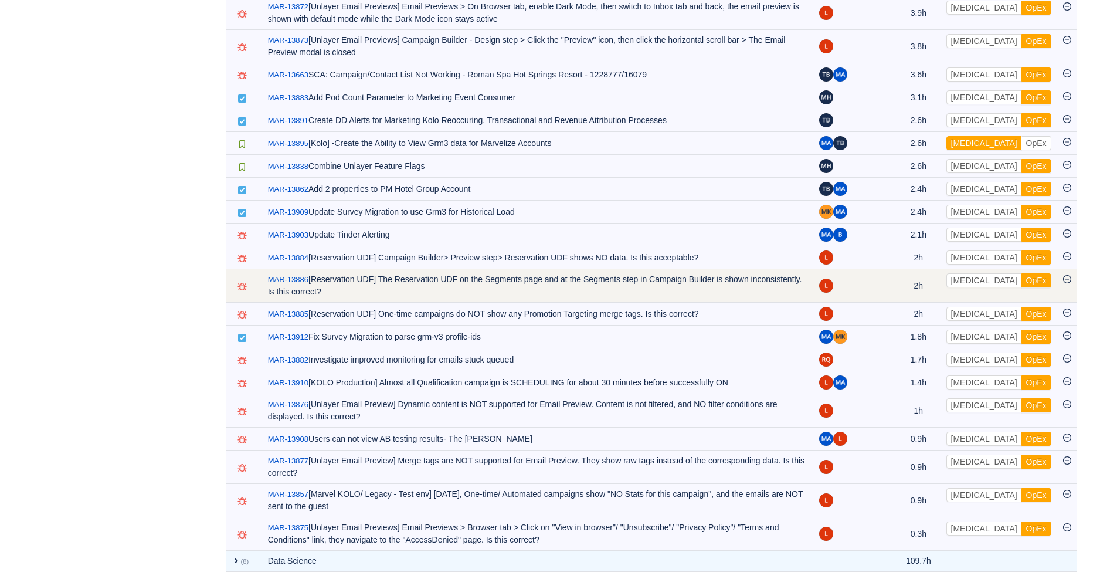
scroll to position [16071, 0]
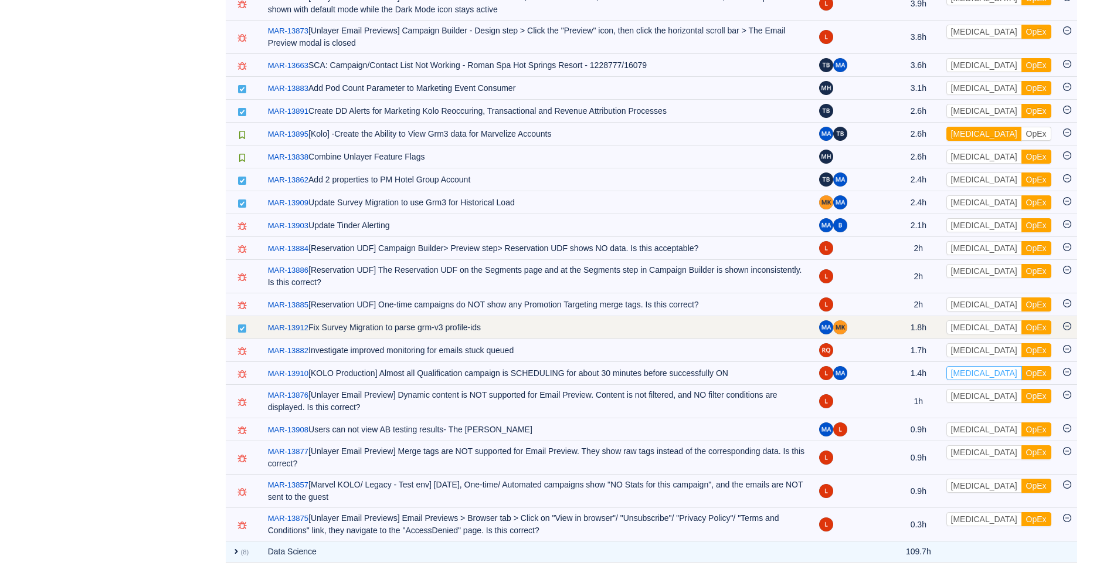
drag, startPoint x: 970, startPoint y: 477, endPoint x: 946, endPoint y: 432, distance: 50.4
click at [970, 380] on button "[MEDICAL_DATA]" at bounding box center [984, 373] width 76 height 14
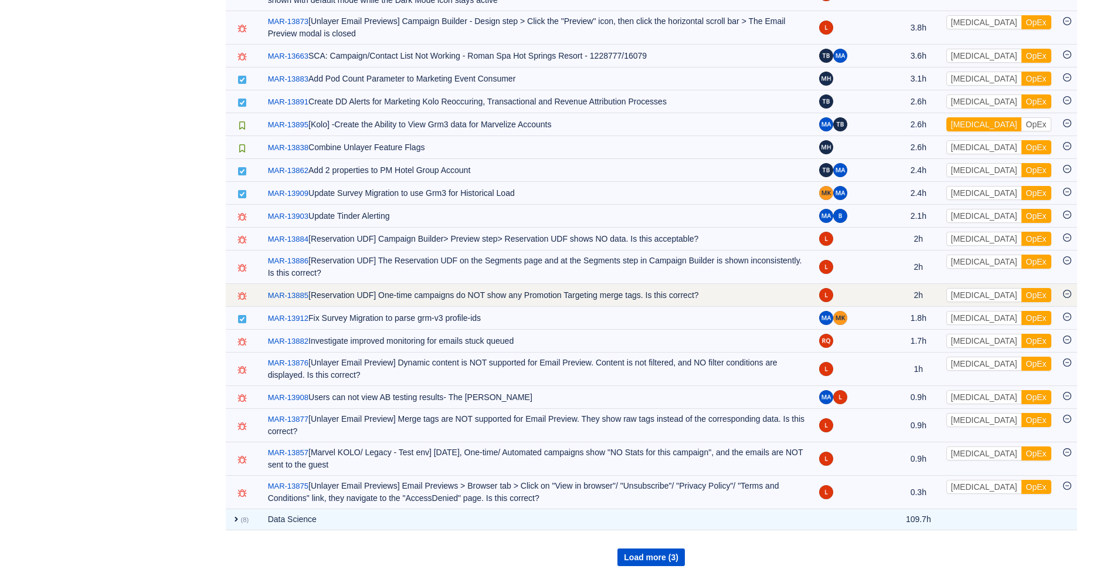
scroll to position [16155, 0]
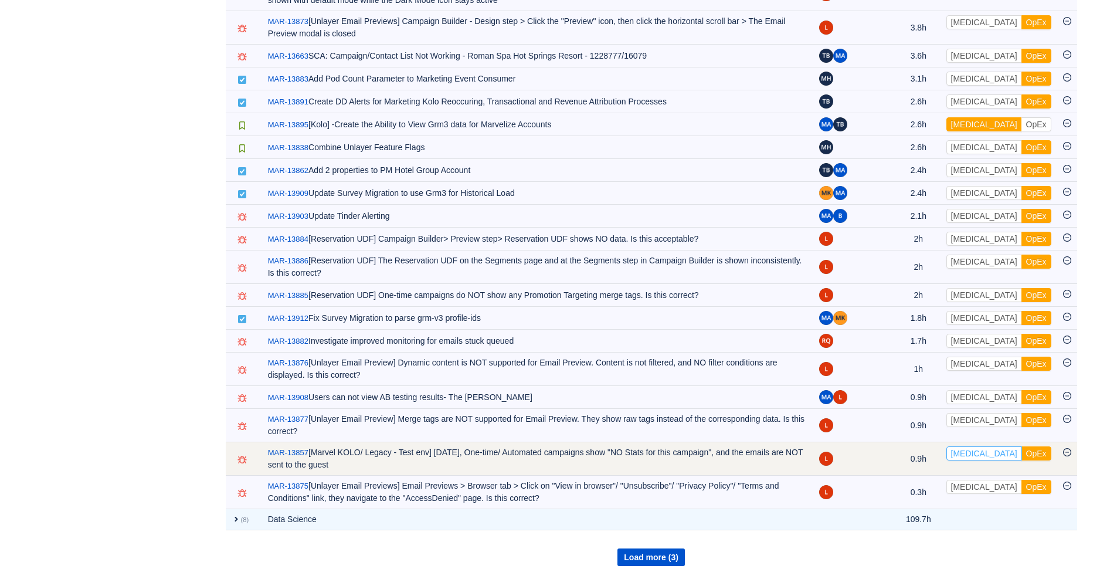
drag, startPoint x: 969, startPoint y: 477, endPoint x: 964, endPoint y: 471, distance: 7.9
click at [969, 460] on button "[MEDICAL_DATA]" at bounding box center [984, 453] width 76 height 14
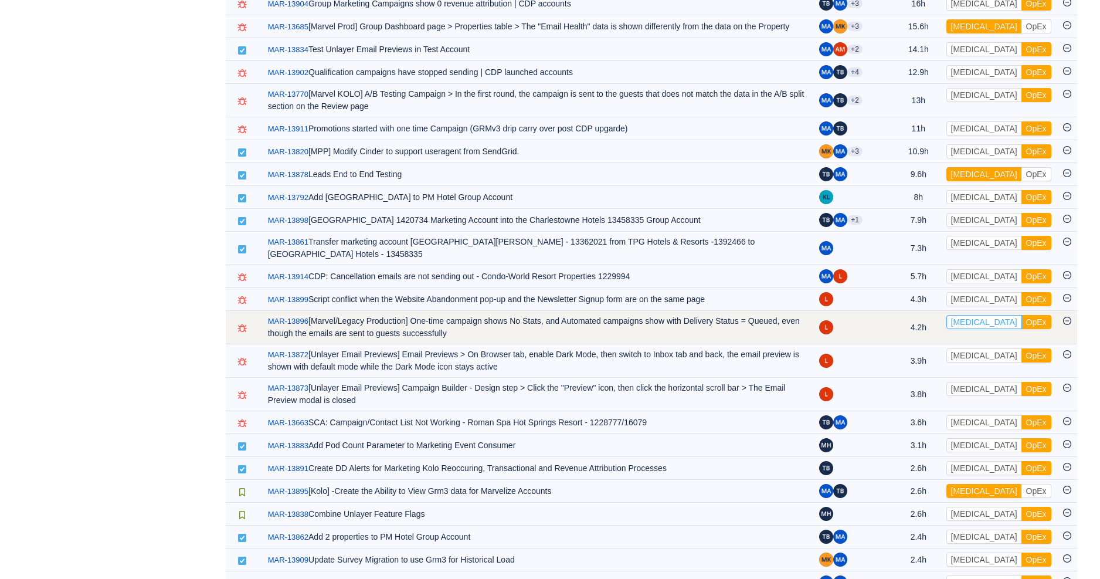
scroll to position [15702, 0]
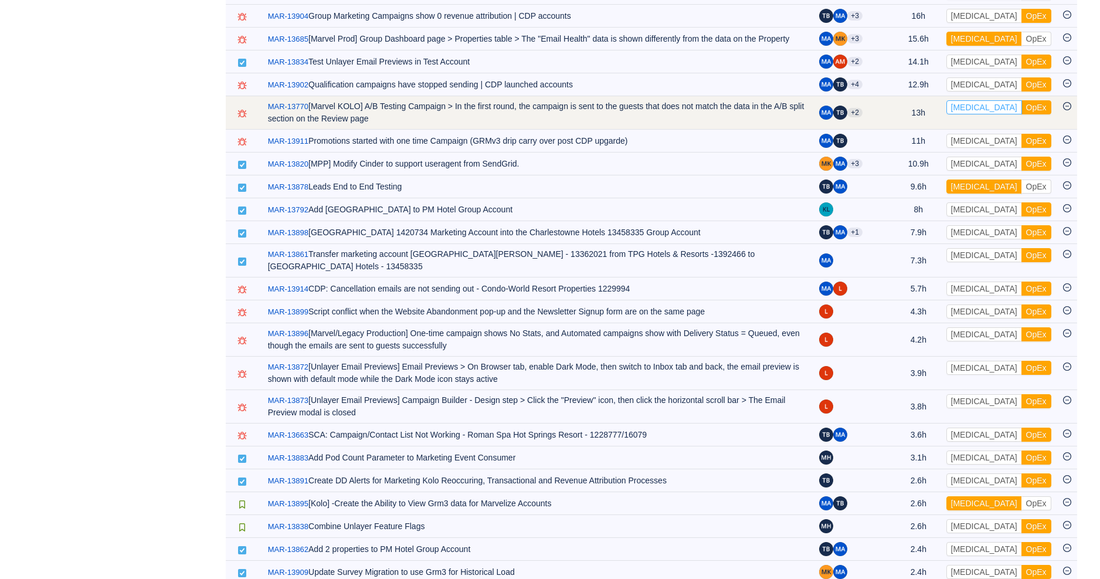
click at [970, 114] on button "[MEDICAL_DATA]" at bounding box center [984, 107] width 76 height 14
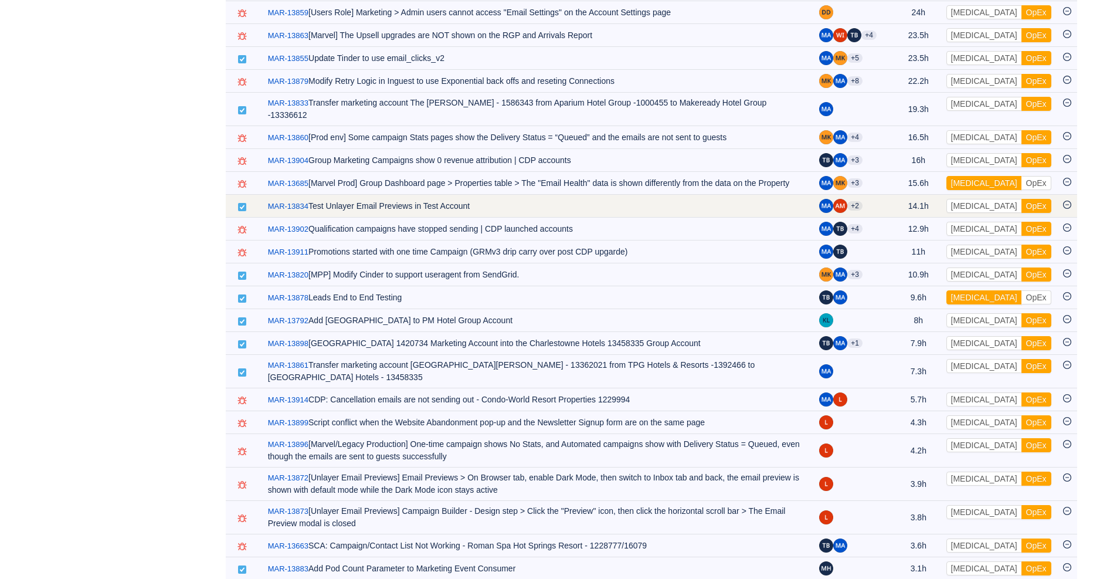
scroll to position [15557, 0]
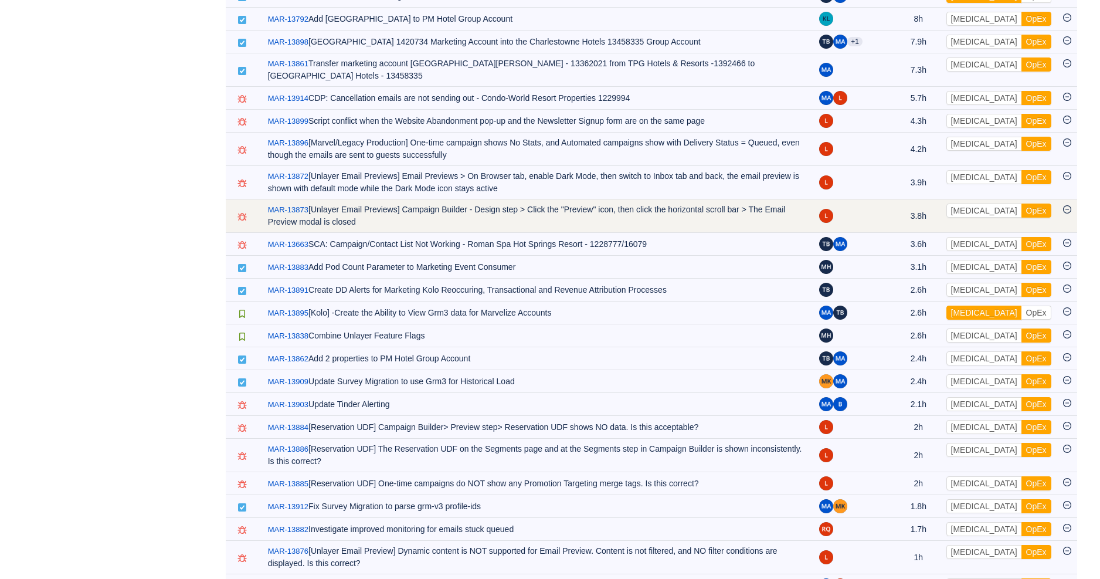
scroll to position [16091, 0]
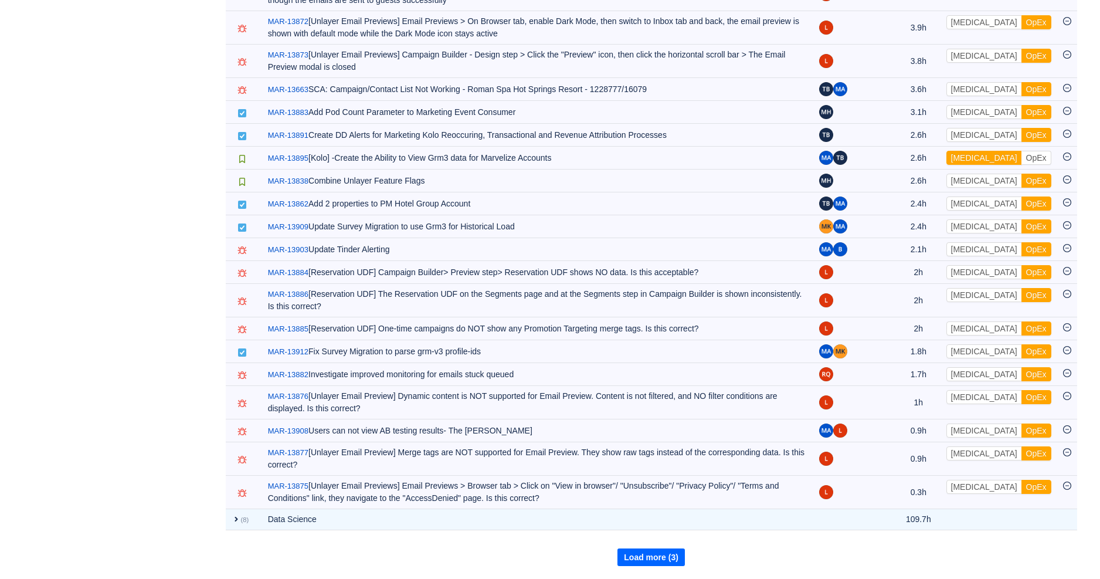
click at [658, 554] on button "Load more (3)" at bounding box center [650, 557] width 67 height 18
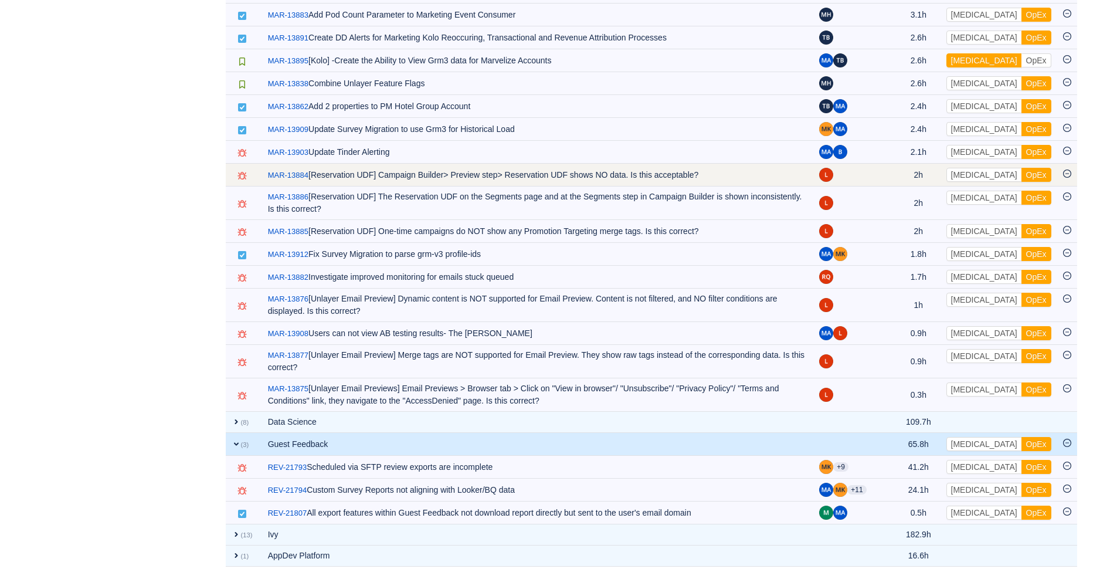
scroll to position [16189, 0]
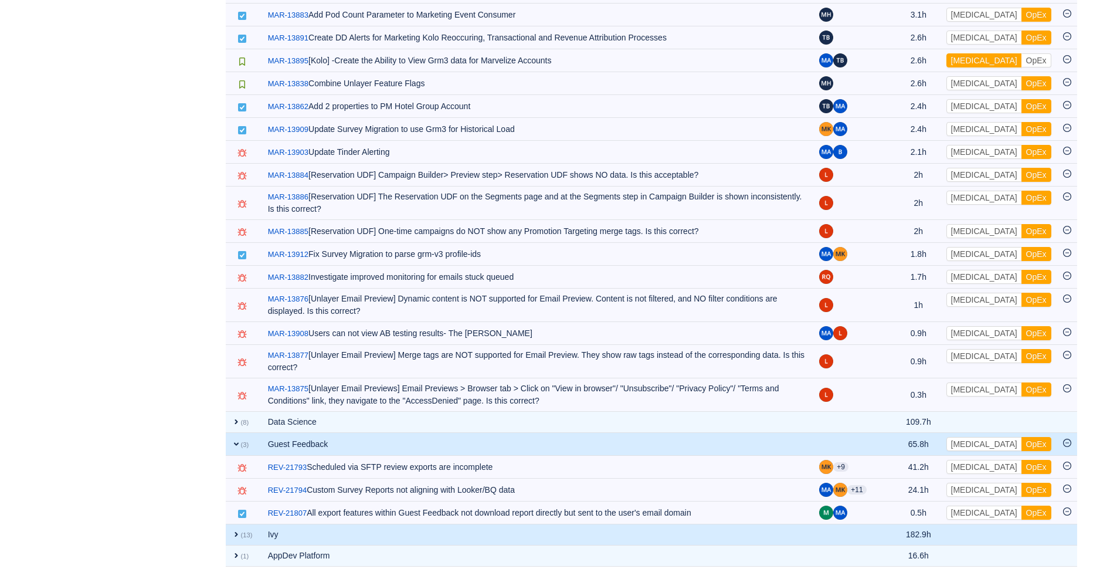
click at [233, 534] on span "expand" at bounding box center [236, 533] width 9 height 9
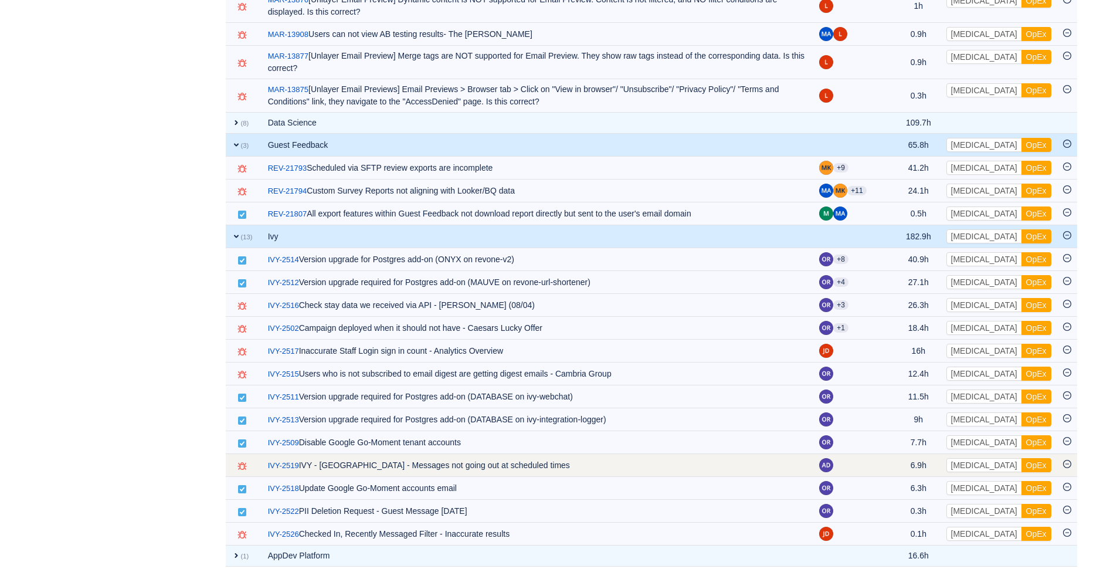
scroll to position [16489, 0]
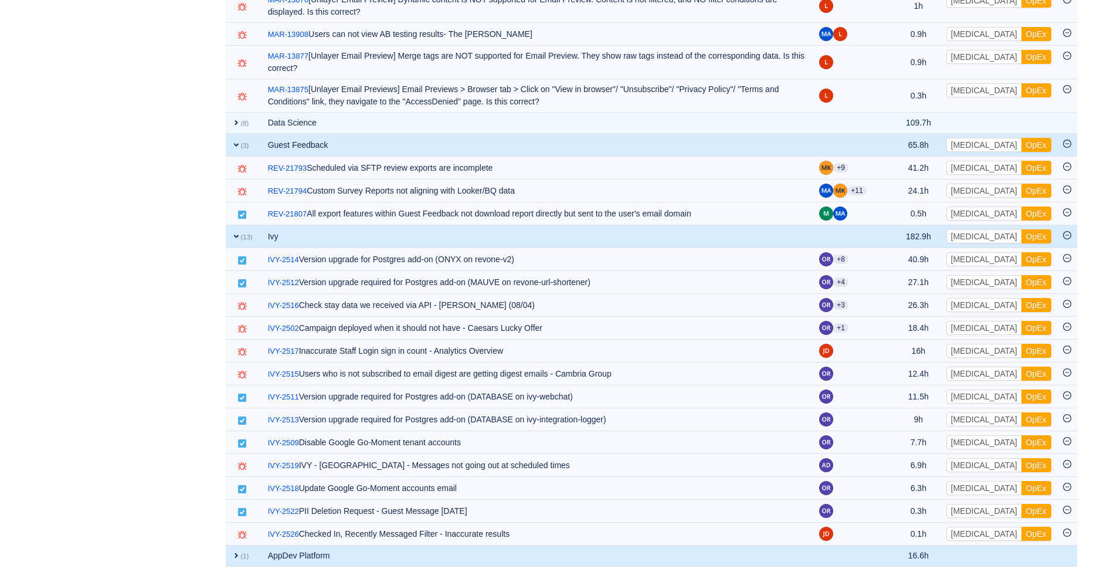
click at [235, 556] on span "expand" at bounding box center [236, 555] width 9 height 9
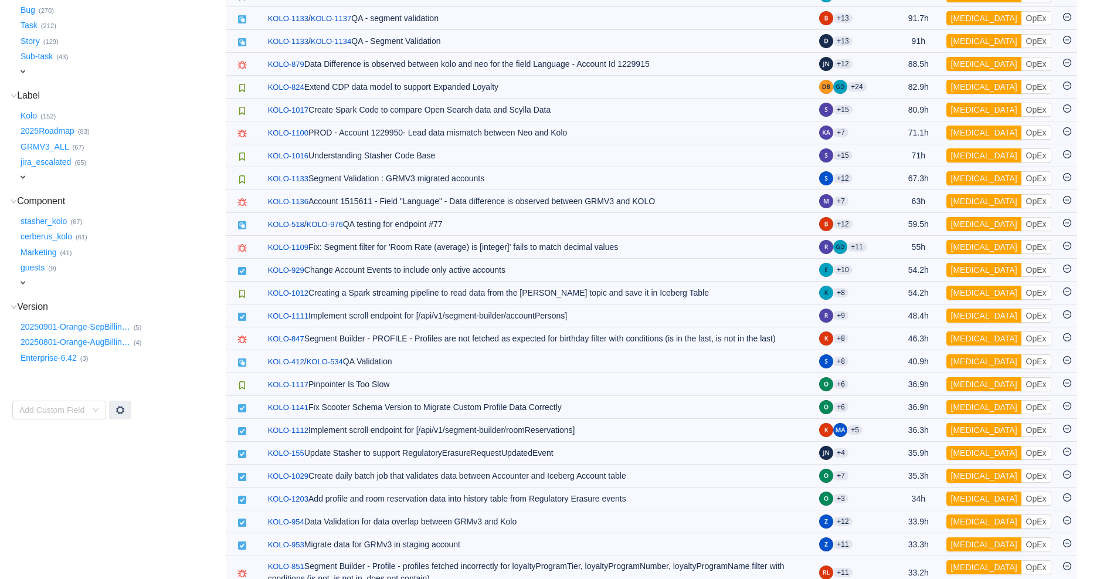
scroll to position [0, 0]
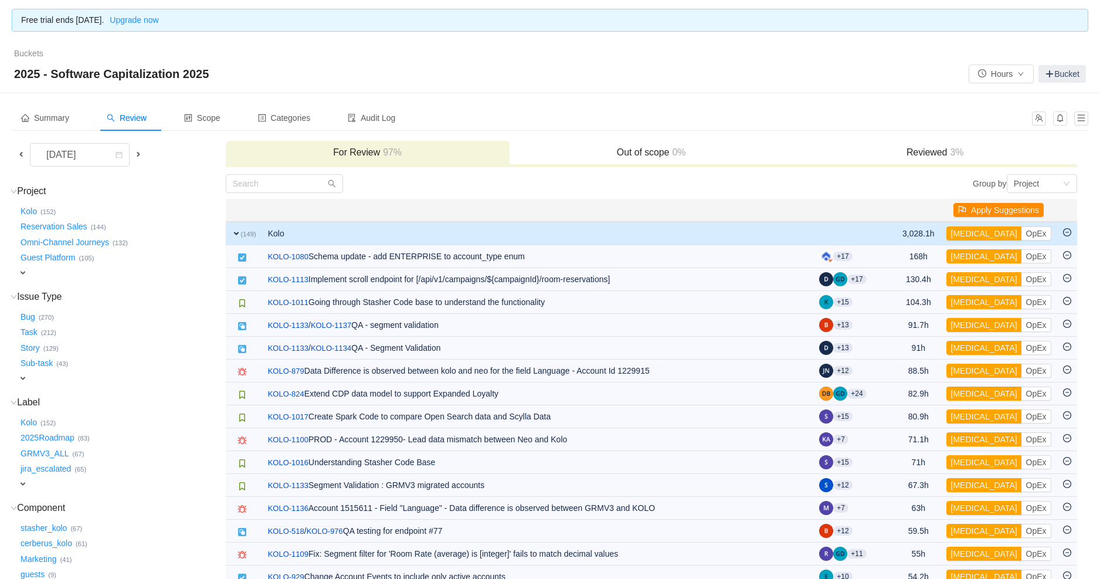
click at [1001, 211] on button "Apply Suggestions" at bounding box center [998, 210] width 90 height 14
click at [1079, 176] on button "OK" at bounding box center [1072, 178] width 21 height 14
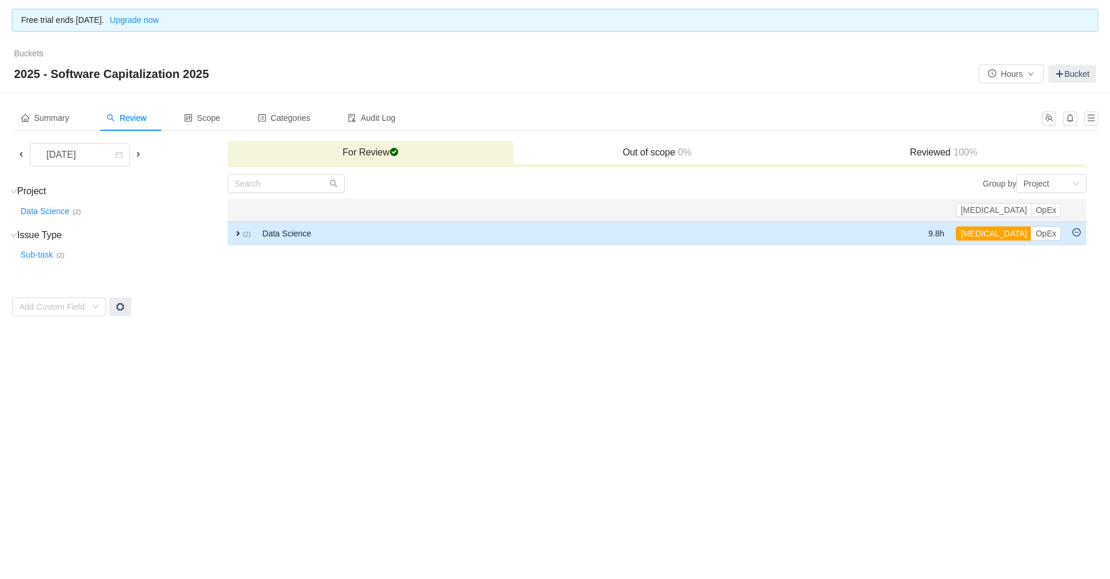
click at [238, 230] on span "expand" at bounding box center [237, 233] width 9 height 9
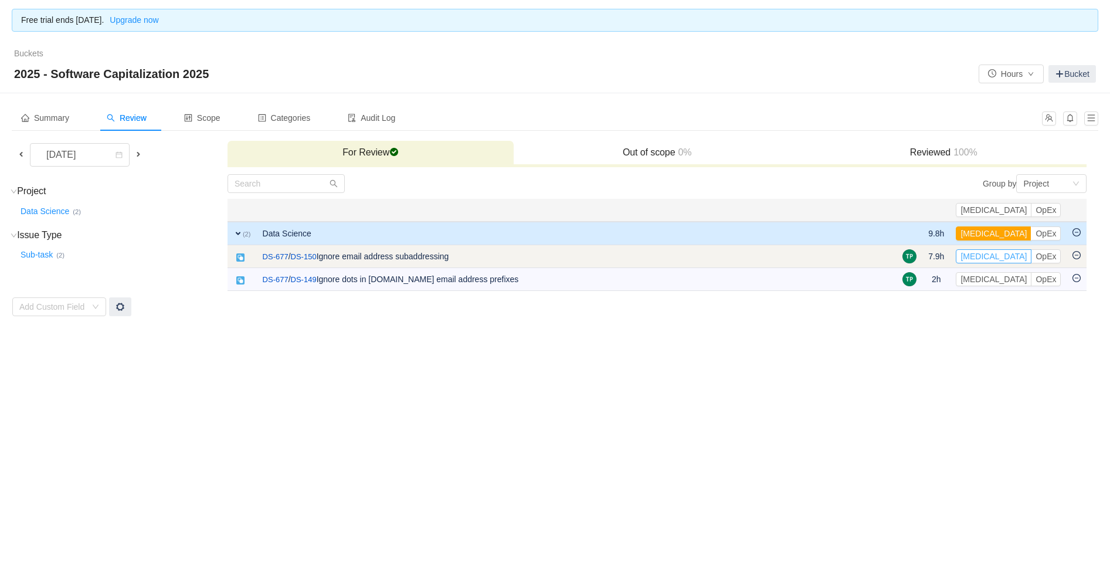
click at [1007, 253] on button "[MEDICAL_DATA]" at bounding box center [994, 256] width 76 height 14
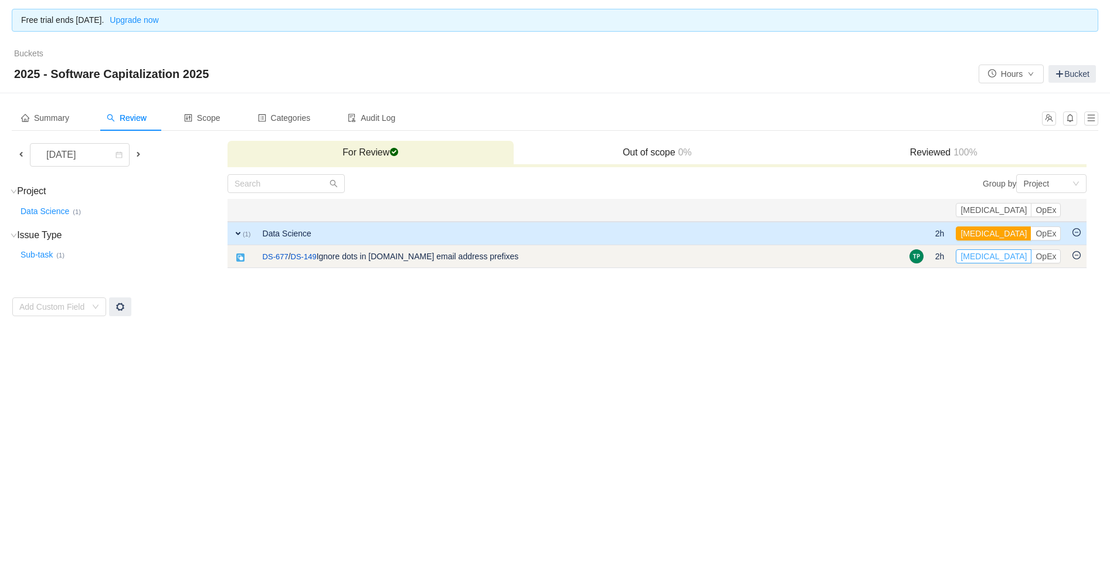
drag, startPoint x: 1012, startPoint y: 258, endPoint x: 1011, endPoint y: 264, distance: 5.9
click at [1012, 258] on button "[MEDICAL_DATA]" at bounding box center [994, 256] width 76 height 14
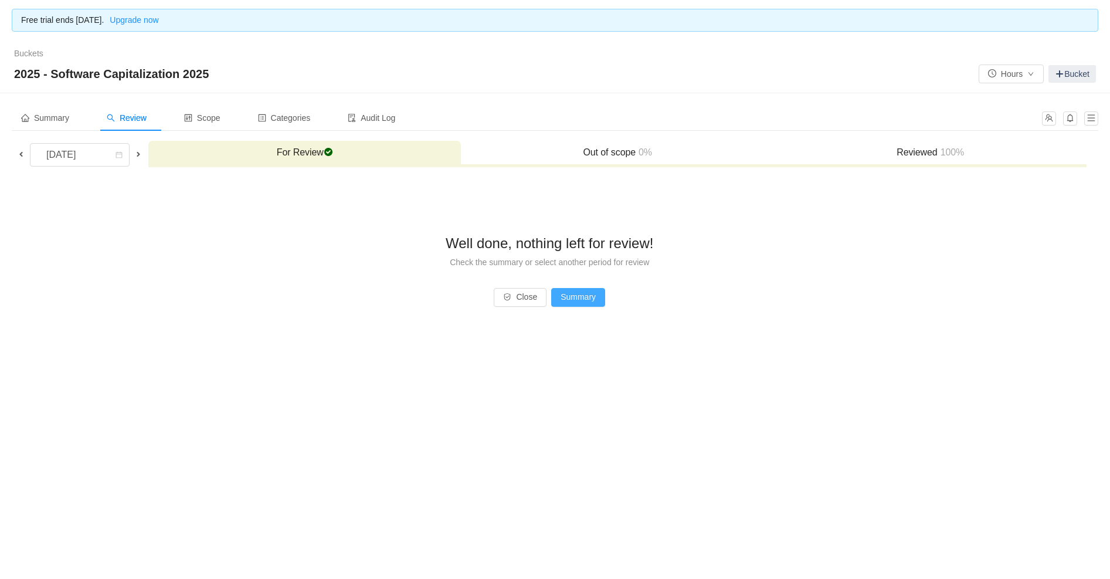
click at [571, 298] on button "Summary" at bounding box center [578, 297] width 54 height 19
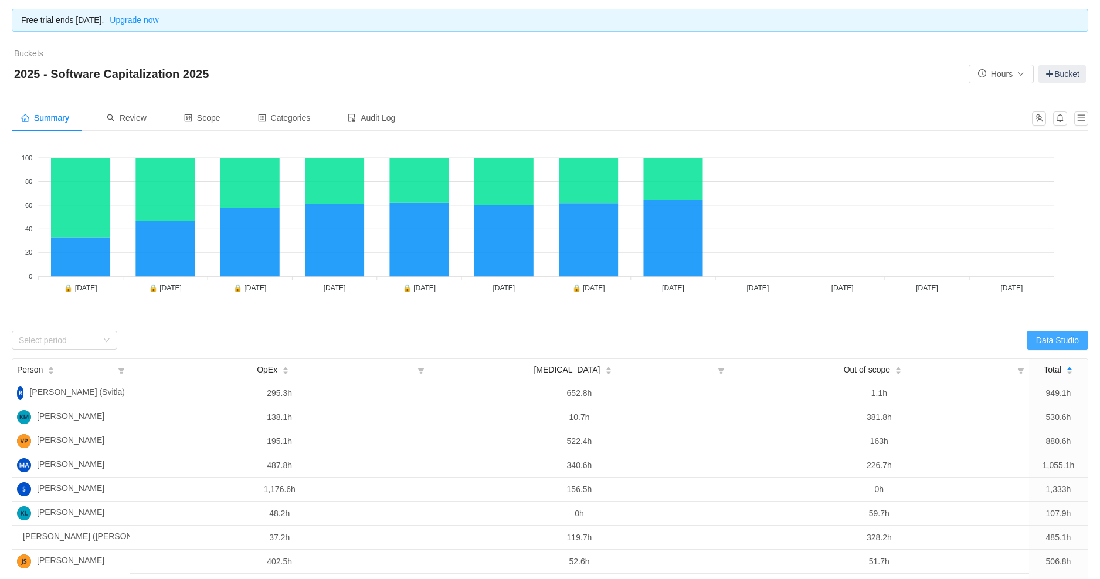
click at [1052, 339] on button "Data Studio" at bounding box center [1058, 340] width 62 height 19
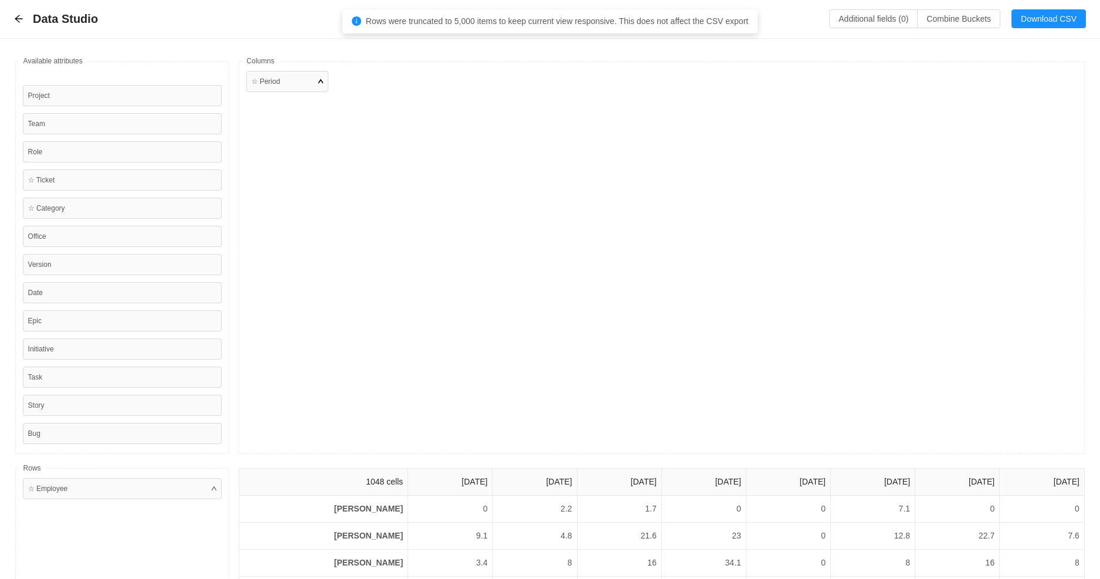
drag, startPoint x: 318, startPoint y: 89, endPoint x: 321, endPoint y: 83, distance: 6.3
click at [318, 89] on div "☆ Period" at bounding box center [287, 81] width 82 height 21
click at [321, 83] on div at bounding box center [320, 81] width 5 height 11
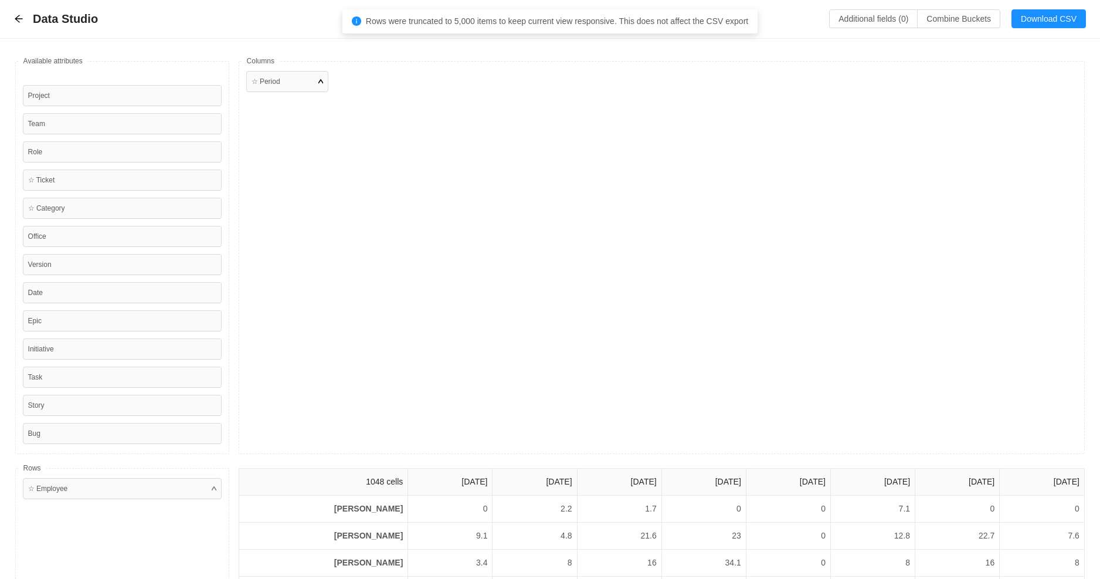
click at [322, 80] on div at bounding box center [320, 81] width 5 height 11
click at [1032, 17] on button "Download CSV" at bounding box center [1048, 18] width 74 height 19
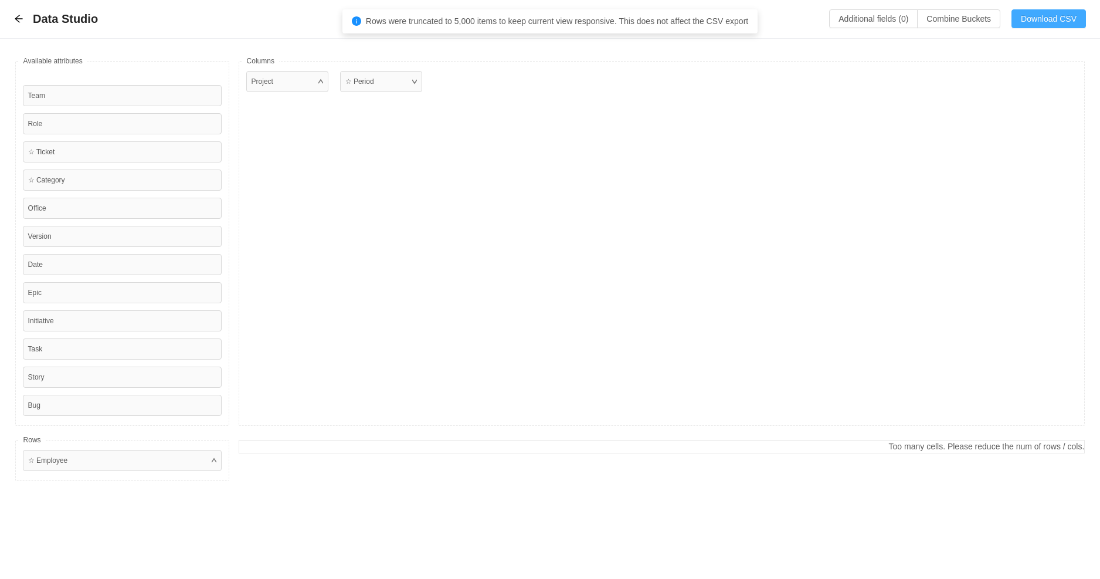
click at [1038, 19] on button "Download CSV" at bounding box center [1048, 18] width 74 height 19
